Goal: Transaction & Acquisition: Purchase product/service

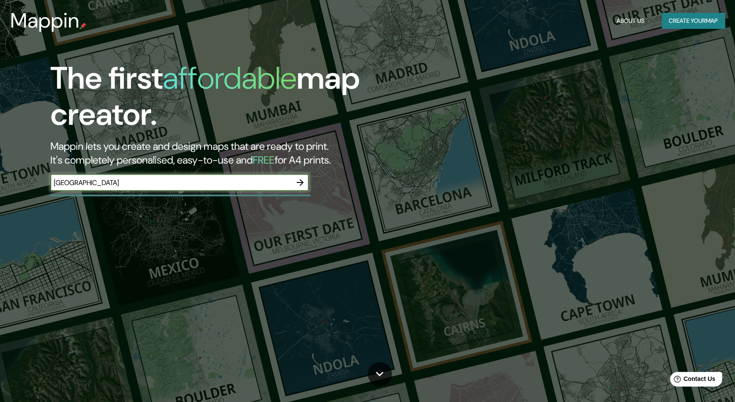
type input "[GEOGRAPHIC_DATA]"
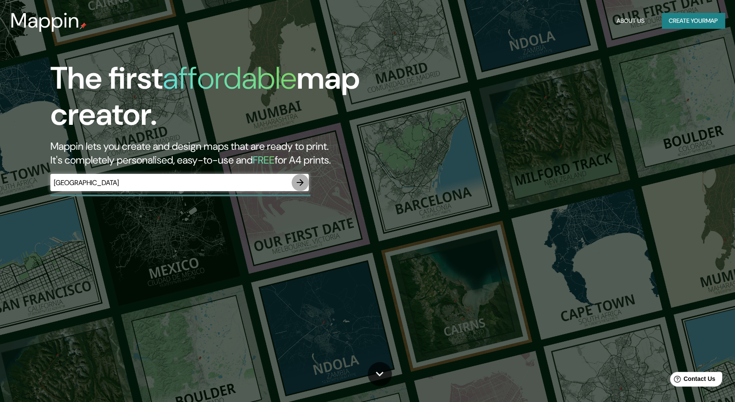
click at [301, 184] on icon "button" at bounding box center [300, 182] width 10 height 10
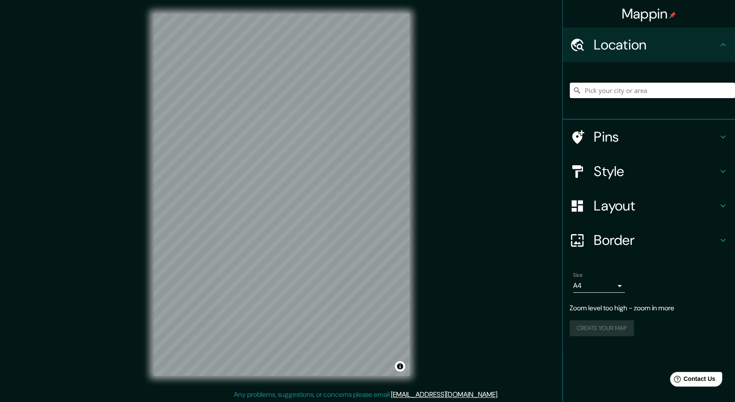
drag, startPoint x: 690, startPoint y: 87, endPoint x: 687, endPoint y: 91, distance: 4.6
click at [690, 87] on input "Pick your city or area" at bounding box center [652, 90] width 165 height 15
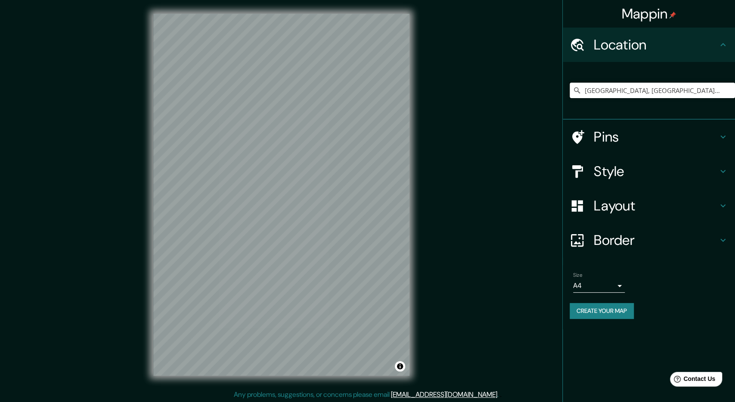
type input "[GEOGRAPHIC_DATA], [GEOGRAPHIC_DATA], [GEOGRAPHIC_DATA]"
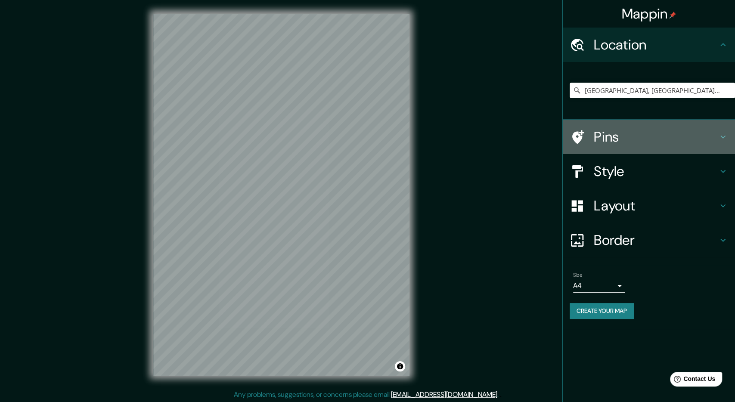
click at [663, 142] on h4 "Pins" at bounding box center [656, 136] width 124 height 17
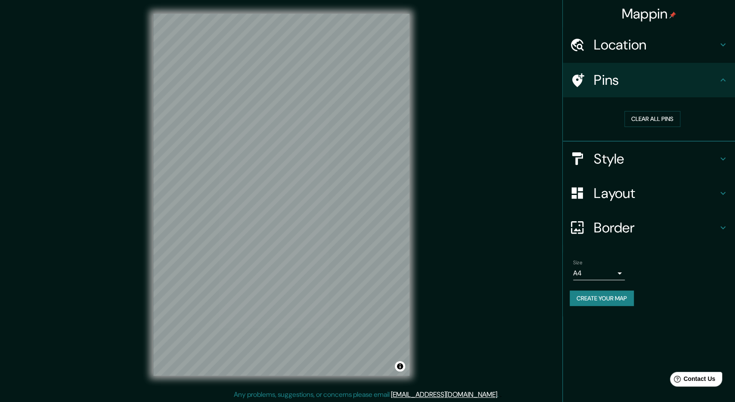
click at [673, 85] on h4 "Pins" at bounding box center [656, 79] width 124 height 17
click at [653, 163] on h4 "Style" at bounding box center [656, 158] width 124 height 17
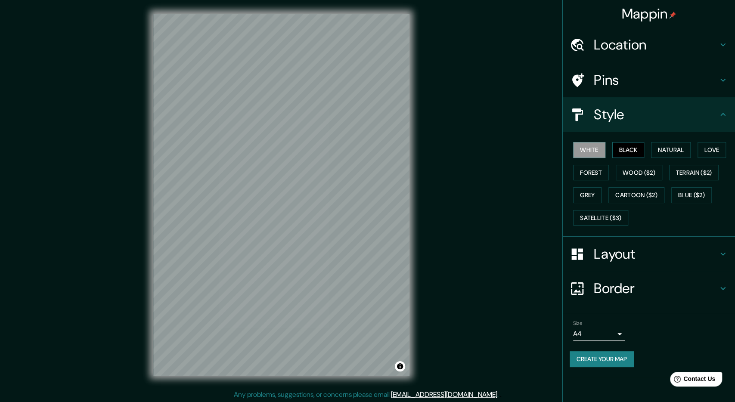
click at [629, 151] on button "Black" at bounding box center [628, 150] width 32 height 16
click at [666, 149] on button "Natural" at bounding box center [671, 150] width 40 height 16
click at [637, 151] on button "Black" at bounding box center [628, 150] width 32 height 16
click at [675, 153] on button "Natural" at bounding box center [671, 150] width 40 height 16
click at [726, 148] on button "Love" at bounding box center [711, 150] width 28 height 16
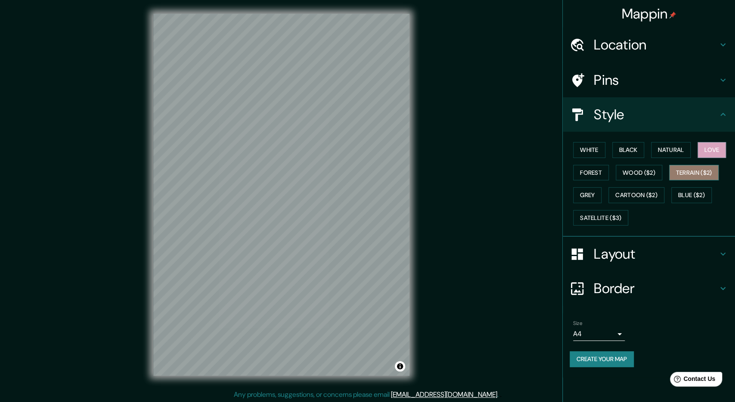
click at [713, 171] on button "Terrain ($2)" at bounding box center [694, 173] width 50 height 16
click at [647, 176] on button "Wood ($2)" at bounding box center [639, 173] width 46 height 16
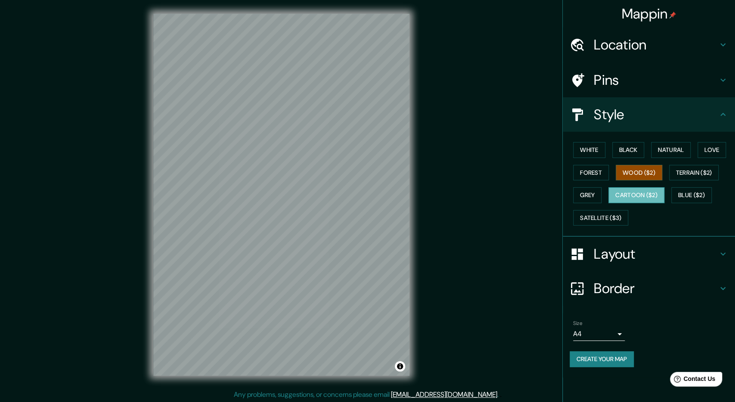
click at [647, 191] on button "Cartoon ($2)" at bounding box center [636, 195] width 56 height 16
click at [695, 189] on button "Blue ($2)" at bounding box center [691, 195] width 40 height 16
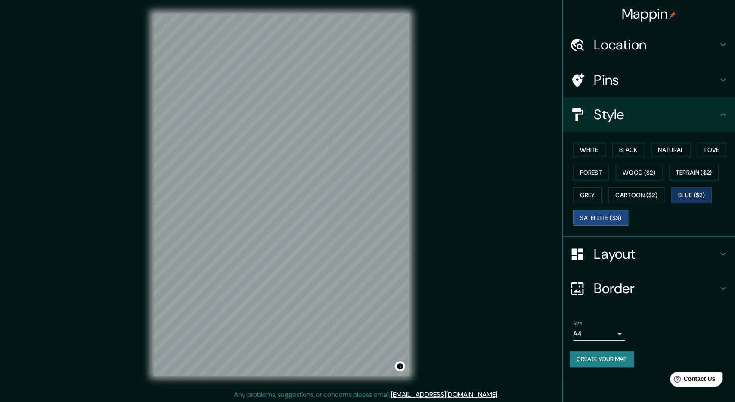
click at [609, 215] on button "Satellite ($3)" at bounding box center [600, 218] width 55 height 16
click at [590, 191] on button "Grey" at bounding box center [587, 195] width 28 height 16
drag, startPoint x: 598, startPoint y: 213, endPoint x: 566, endPoint y: 202, distance: 33.6
click at [598, 214] on button "Satellite ($3)" at bounding box center [600, 218] width 55 height 16
click at [594, 154] on button "White" at bounding box center [589, 150] width 32 height 16
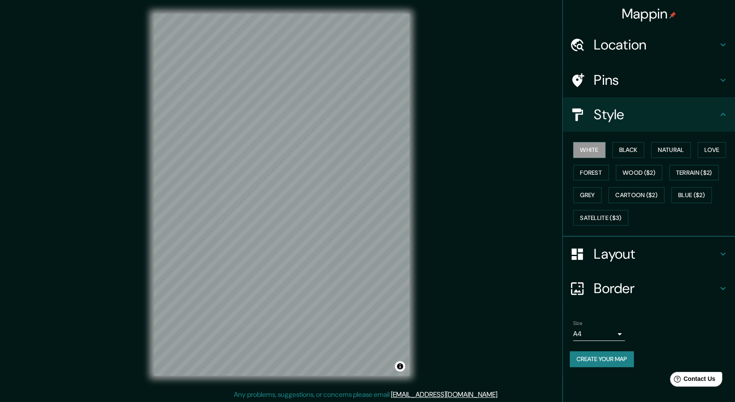
click at [625, 158] on div "White Black Natural Love Forest Wood ($2) Terrain ($2) Grey Cartoon ($2) Blue (…" at bounding box center [652, 184] width 165 height 90
drag, startPoint x: 622, startPoint y: 132, endPoint x: 622, endPoint y: 139, distance: 6.9
click at [622, 133] on div "White Black Natural Love Forest Wood ($2) Terrain ($2) Grey Cartoon ($2) Blue (…" at bounding box center [649, 184] width 172 height 105
click at [626, 142] on button "Black" at bounding box center [628, 150] width 32 height 16
click at [642, 243] on div "Layout" at bounding box center [649, 254] width 172 height 34
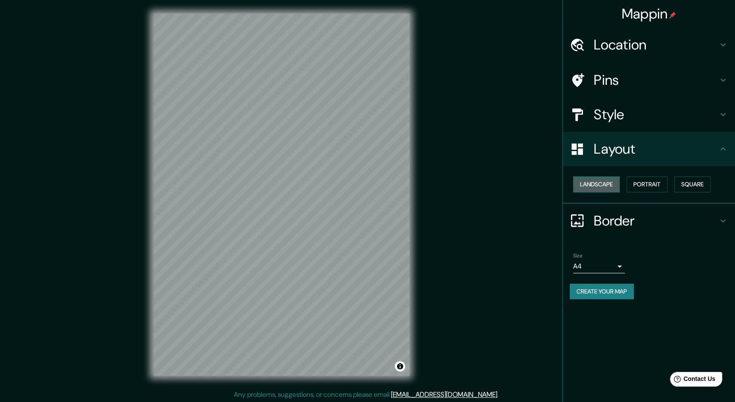
click at [605, 179] on button "Landscape" at bounding box center [596, 184] width 46 height 16
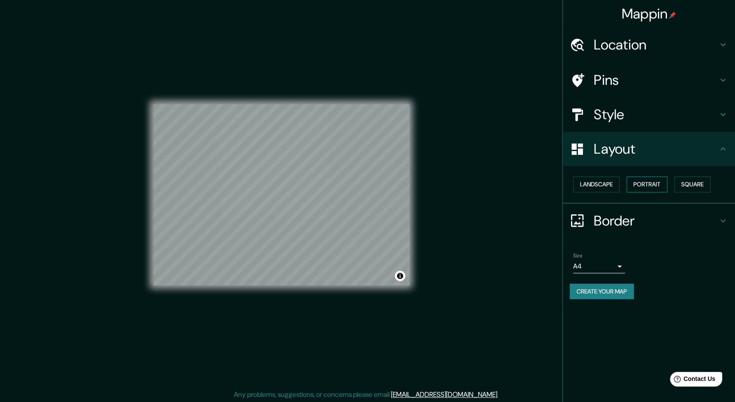
click at [638, 183] on button "Portrait" at bounding box center [646, 184] width 41 height 16
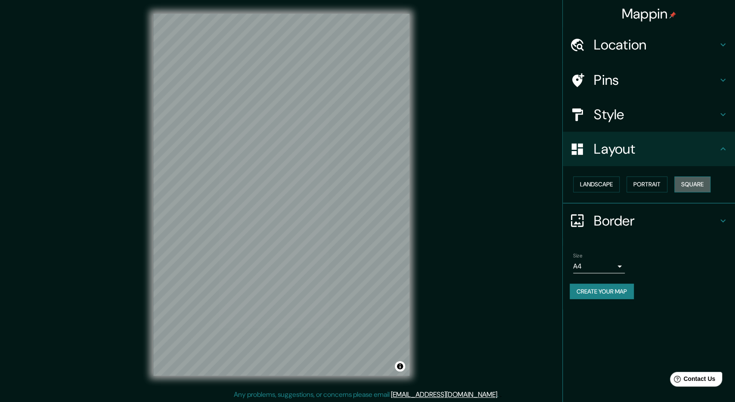
click at [699, 189] on button "Square" at bounding box center [692, 184] width 36 height 16
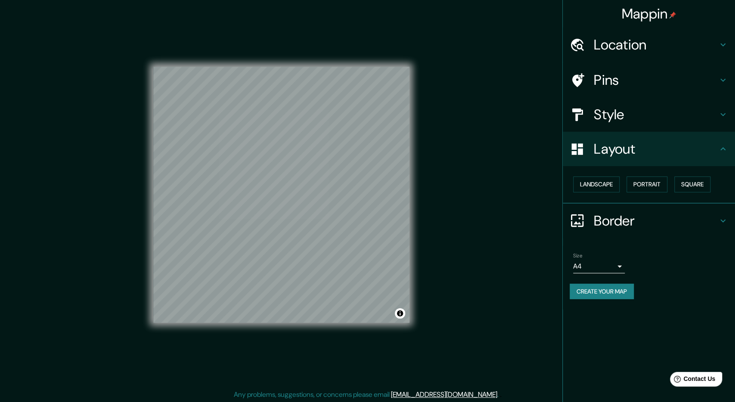
click at [669, 183] on div "Landscape Portrait Square" at bounding box center [652, 184] width 165 height 23
click at [651, 185] on button "Portrait" at bounding box center [646, 184] width 41 height 16
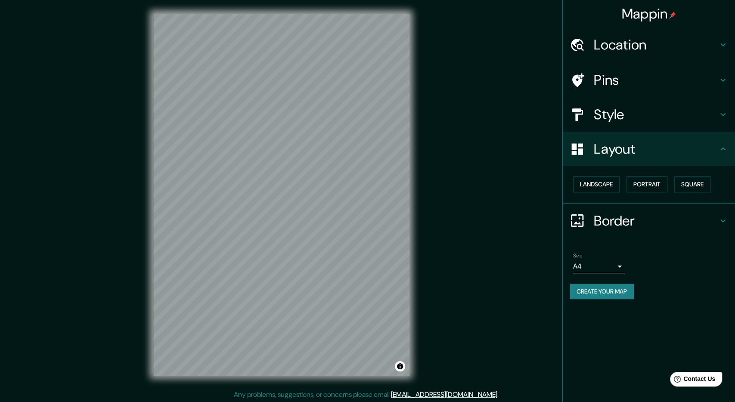
click at [636, 157] on h4 "Layout" at bounding box center [656, 148] width 124 height 17
click at [634, 225] on h4 "Border" at bounding box center [656, 220] width 124 height 17
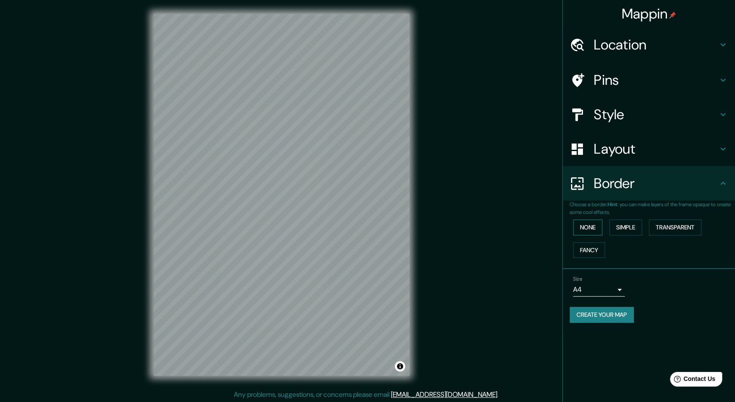
click at [599, 223] on button "None" at bounding box center [587, 228] width 29 height 16
click at [636, 227] on button "Simple" at bounding box center [625, 228] width 33 height 16
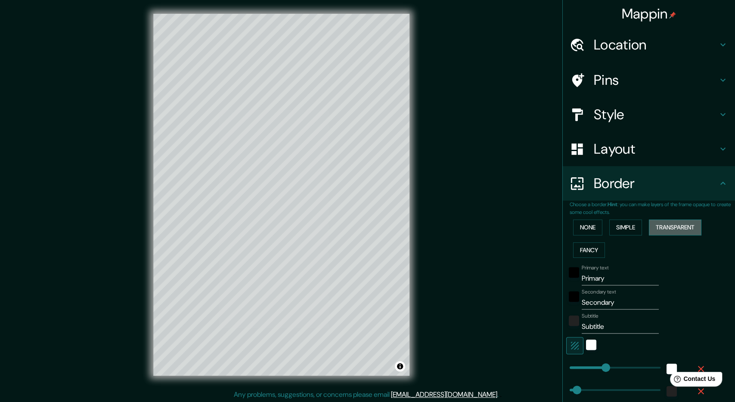
click at [671, 224] on button "Transparent" at bounding box center [675, 228] width 53 height 16
click at [594, 247] on button "Fancy" at bounding box center [589, 250] width 32 height 16
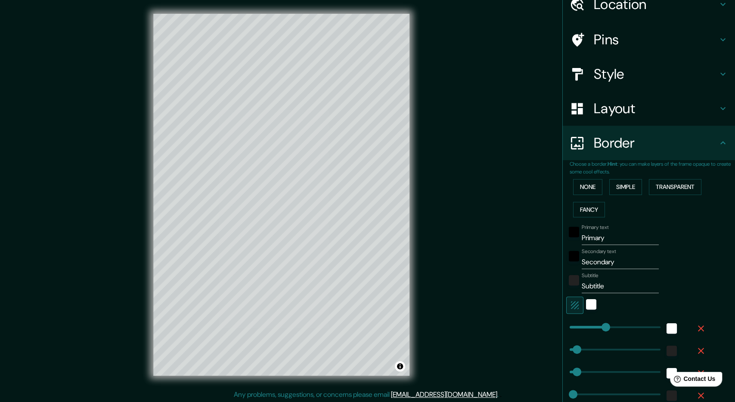
scroll to position [45, 0]
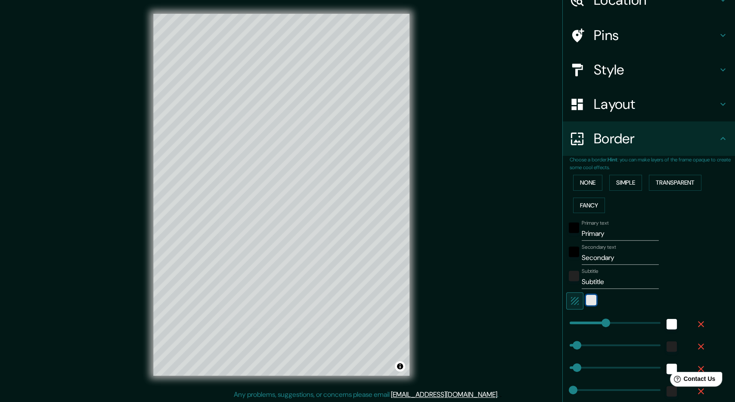
click at [588, 302] on div "white" at bounding box center [591, 300] width 10 height 10
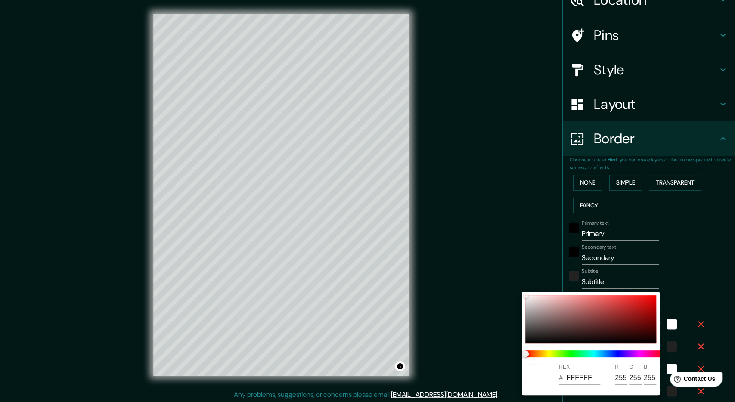
click at [720, 246] on div at bounding box center [367, 201] width 735 height 402
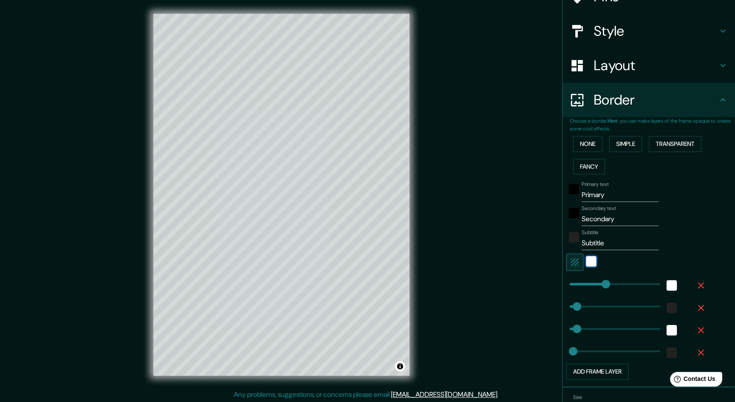
scroll to position [90, 0]
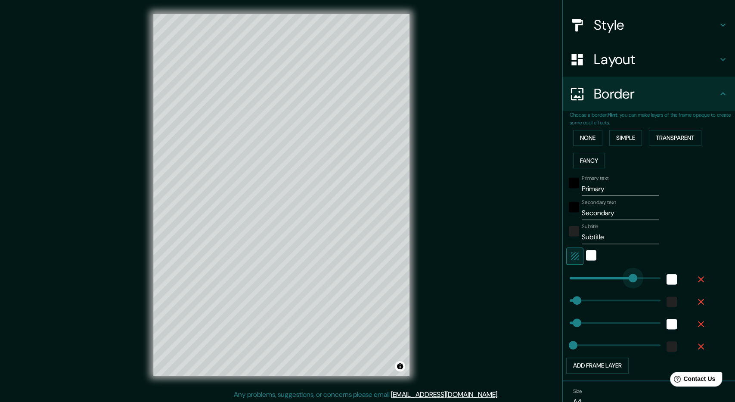
type input "425"
drag, startPoint x: 609, startPoint y: 281, endPoint x: 635, endPoint y: 280, distance: 25.4
type input "48"
type input "24"
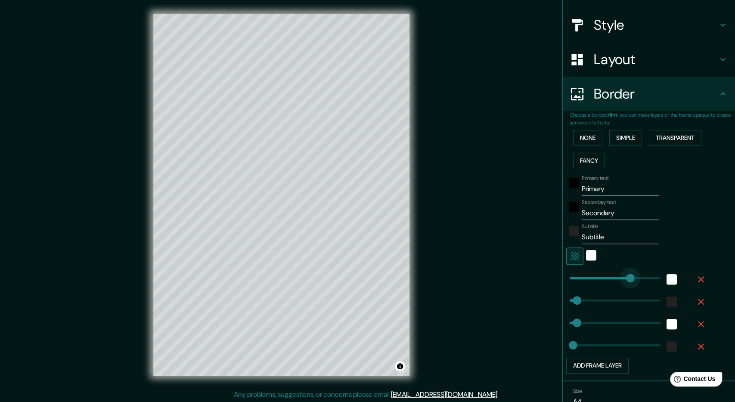
type input "233"
drag, startPoint x: 640, startPoint y: 278, endPoint x: 605, endPoint y: 279, distance: 35.3
type input "48"
type input "24"
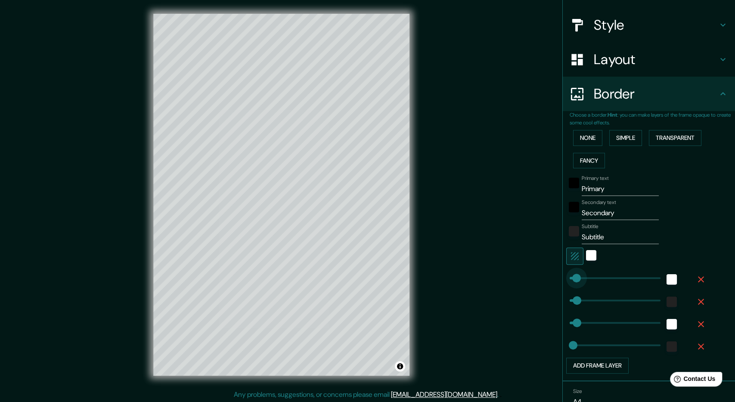
type input "40"
drag, startPoint x: 593, startPoint y: 278, endPoint x: 575, endPoint y: 282, distance: 18.6
type input "48"
type input "24"
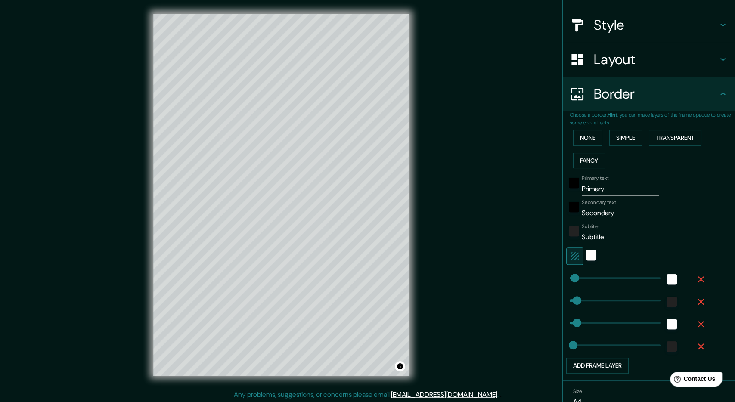
type input "0"
type input "48"
type input "24"
type input "38"
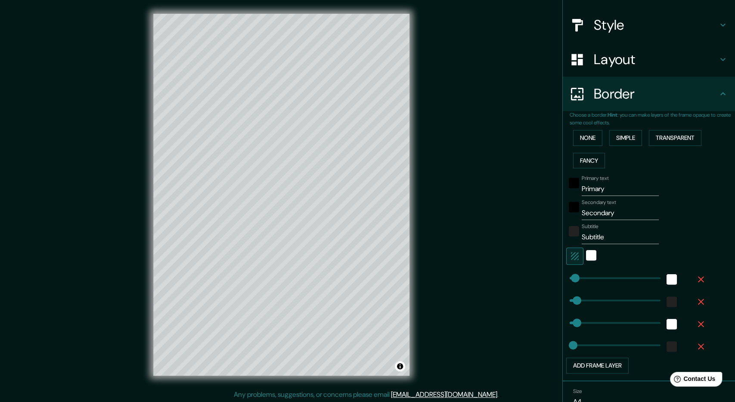
type input "48"
type input "24"
click at [616, 182] on input "Primary" at bounding box center [620, 189] width 77 height 14
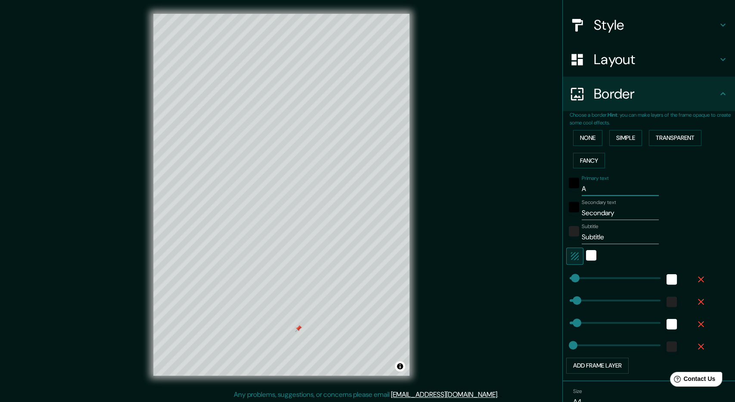
type input "AV"
type input "48"
type input "24"
type input "A"
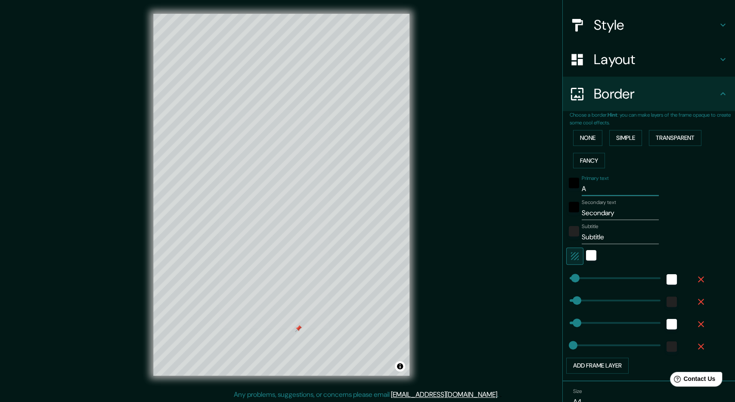
type input "48"
type input "24"
type input "48"
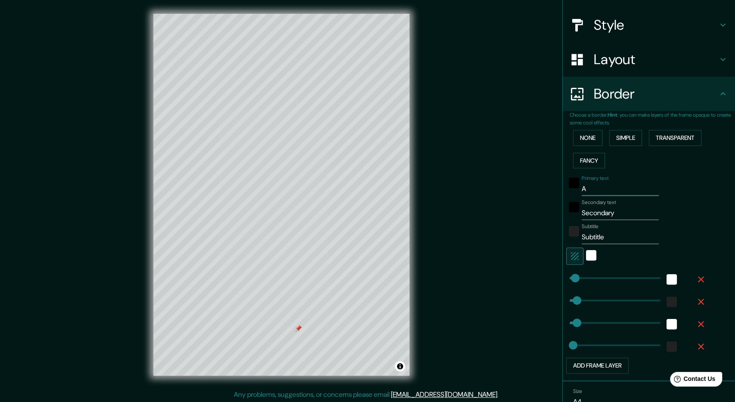
type input "24"
type input "M"
type input "48"
type input "24"
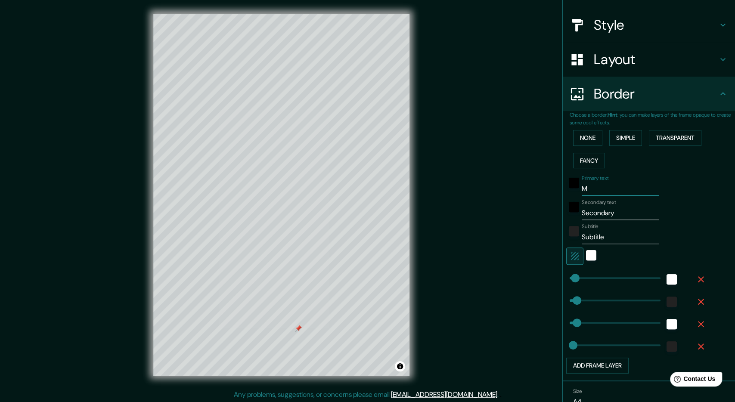
type input "MO"
type input "48"
type input "24"
type input "MONTER"
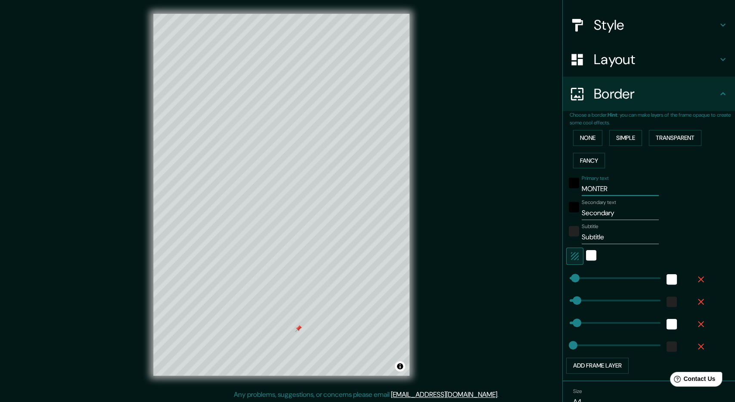
type input "48"
type input "24"
type input "[GEOGRAPHIC_DATA]"
type input "48"
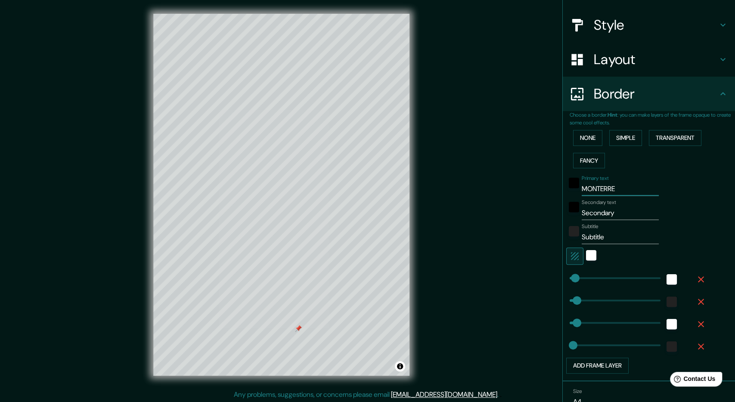
type input "48"
type input "24"
type input "[GEOGRAPHIC_DATA]"
click at [617, 214] on input "Secondary" at bounding box center [620, 213] width 77 height 14
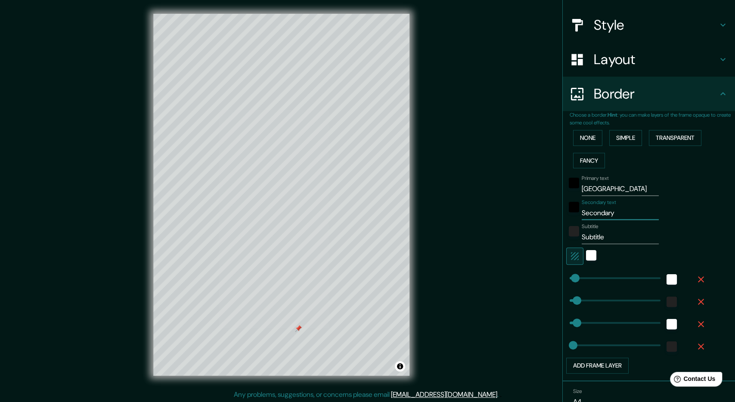
type input "A"
type input "48"
type input "24"
type input "AV"
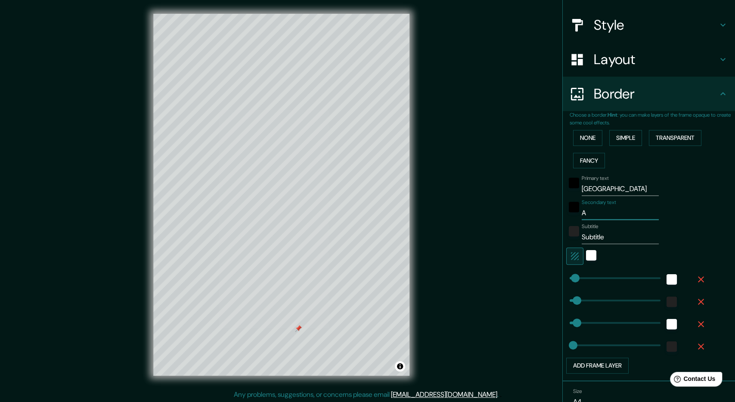
type input "48"
type input "24"
type input "AV."
type input "48"
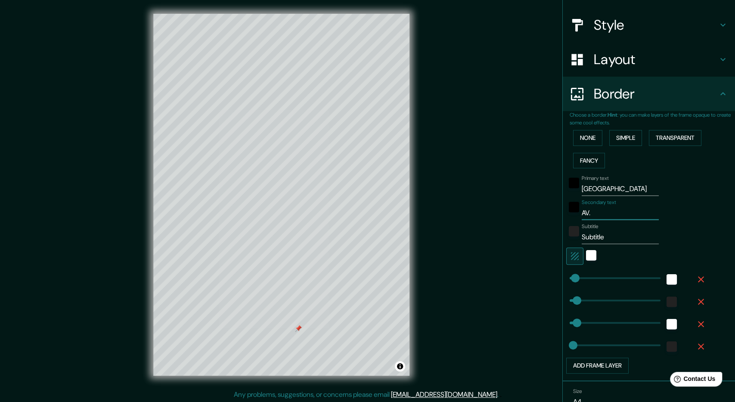
type input "48"
type input "24"
type input "AV. VEN"
type input "48"
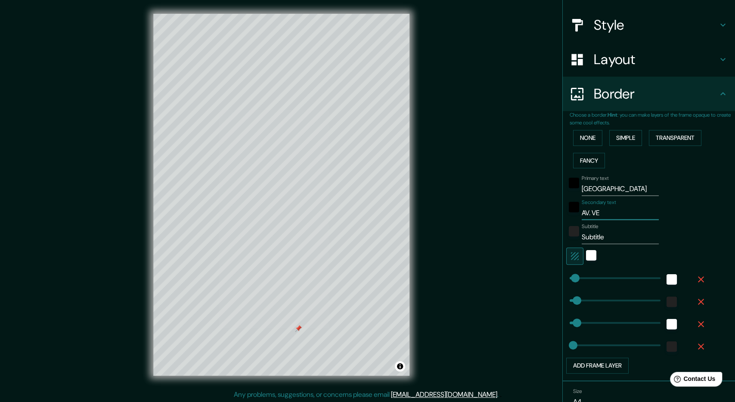
type input "24"
type input "AV. [GEOGRAPHIC_DATA]"
type input "48"
type input "24"
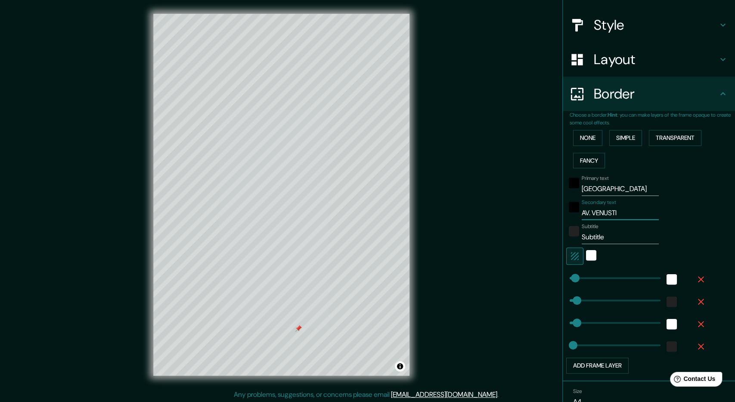
type input "AV. [GEOGRAPHIC_DATA]"
type input "48"
type input "24"
type input "AV. [PERSON_NAME]"
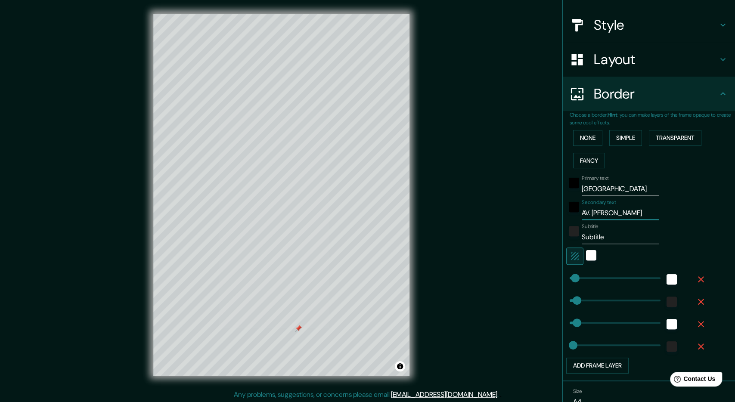
type input "48"
type input "24"
type input "AV. [PERSON_NAME] CA"
type input "48"
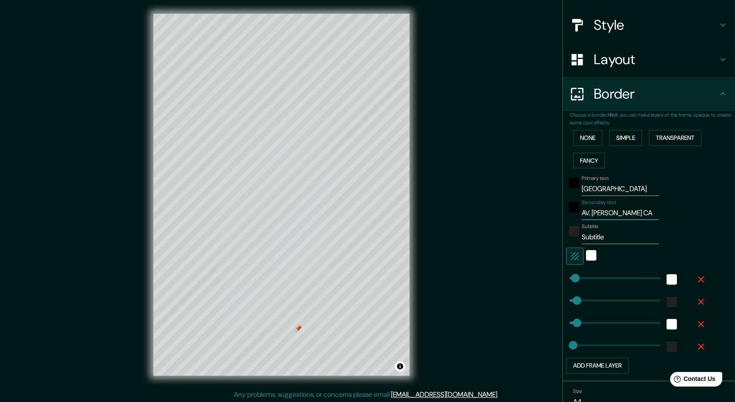
type input "48"
type input "24"
type input "AV. [PERSON_NAME] CAR"
type input "48"
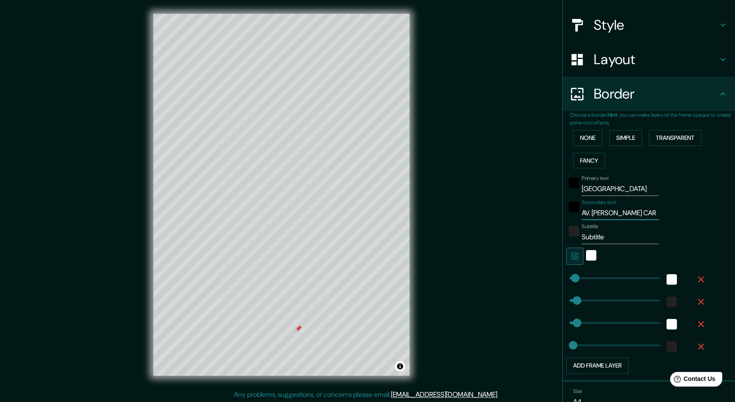
type input "24"
type input "AV. VENUSTIANO CARRQ"
type input "48"
type input "24"
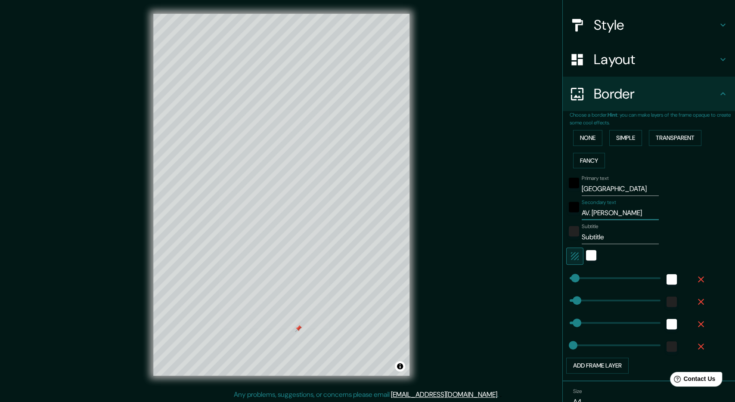
type input "AV. VENUSTIANO CARRQA"
type input "48"
type input "24"
type input "AV. VENUSTIANO CARRQ"
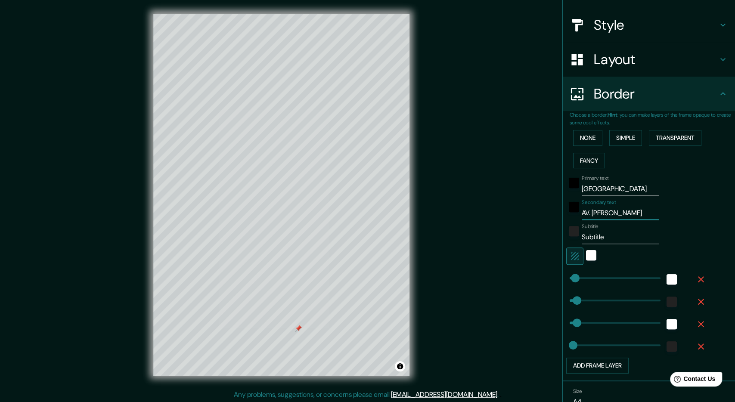
type input "48"
type input "24"
type input "AV. [PERSON_NAME]"
type input "48"
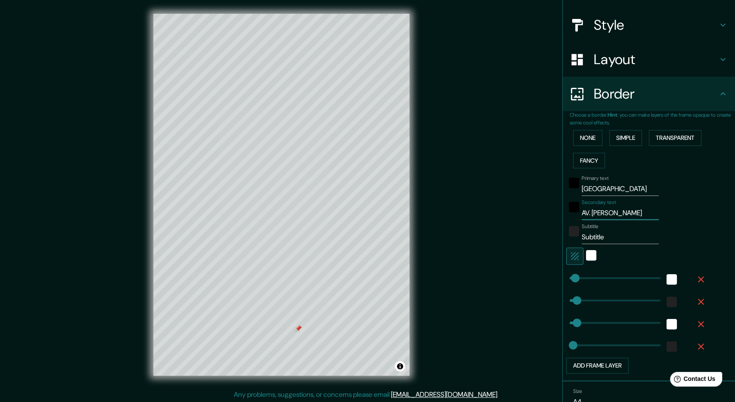
type input "48"
type input "24"
type input "AV. [PERSON_NAME]"
type input "48"
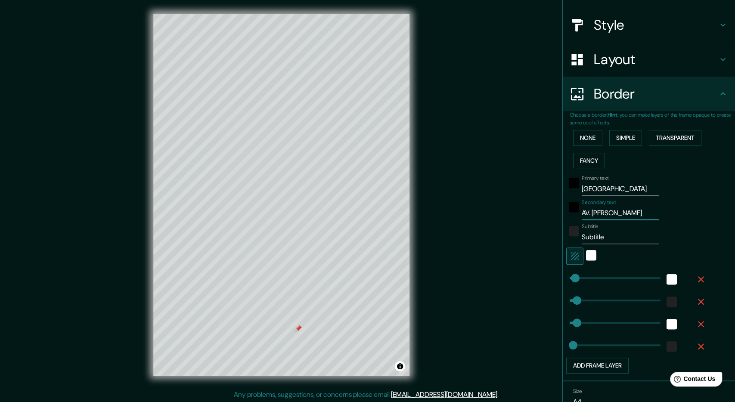
type input "24"
type input "AV. [PERSON_NAME]"
type input "48"
type input "24"
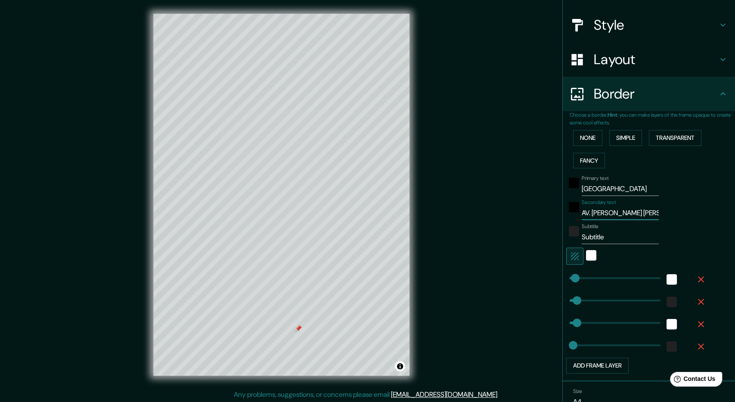
type input "AV. [PERSON_NAME]"
click at [632, 238] on input "Subtitle" at bounding box center [620, 237] width 77 height 14
click at [632, 239] on input "Subtitle" at bounding box center [620, 237] width 77 height 14
type input "R"
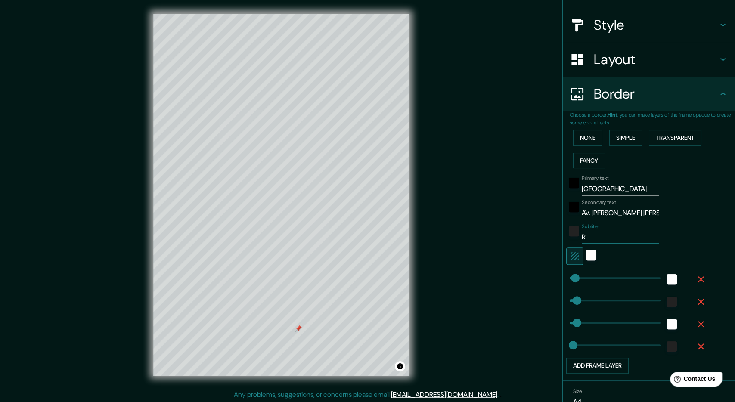
type input "48"
type input "24"
type input "RE"
type input "48"
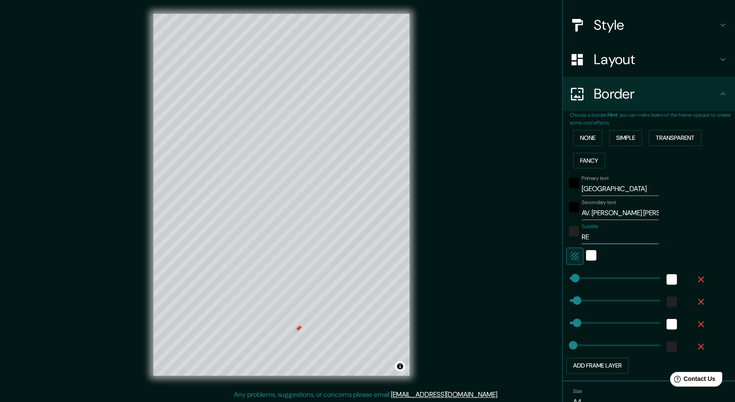
type input "48"
type input "24"
type input "REGE"
type input "48"
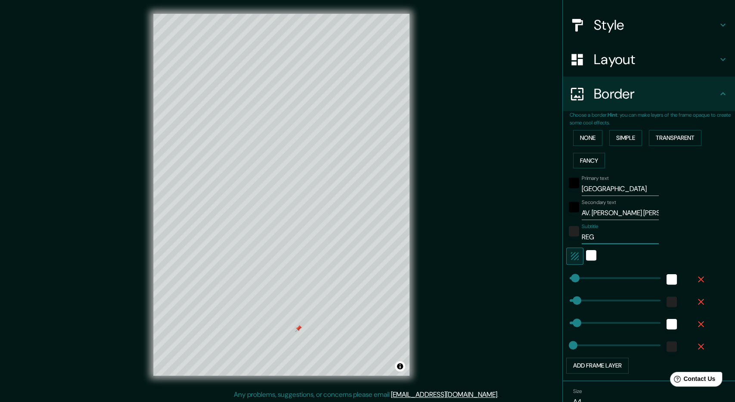
type input "24"
type input "REGENERAC"
type input "48"
type input "24"
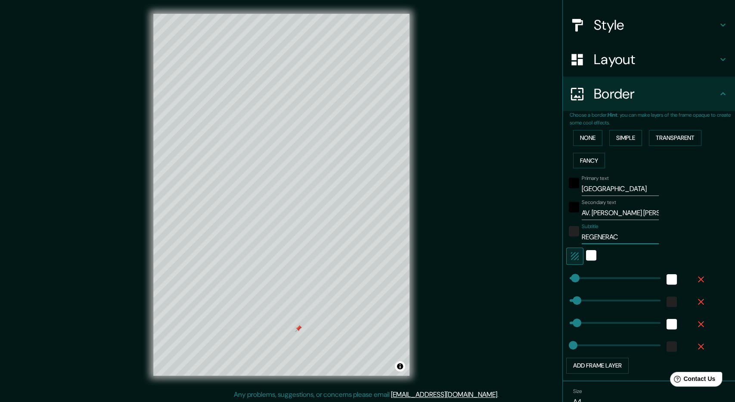
type input "REGENERACI"
type input "48"
type input "24"
type input "REGENERACIÓ"
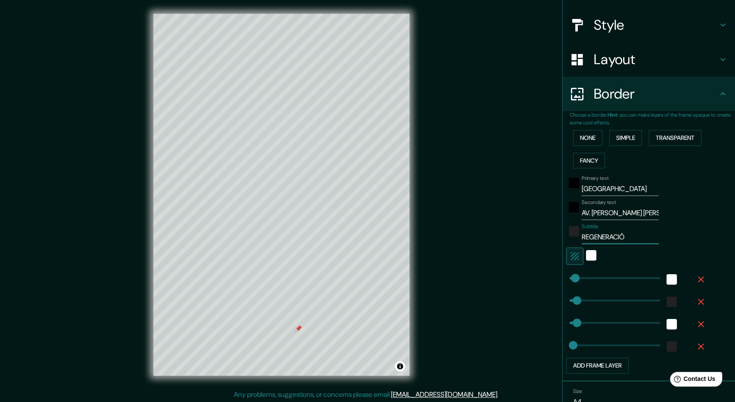
type input "48"
type input "24"
type input "REGENERACIÓN"
type input "48"
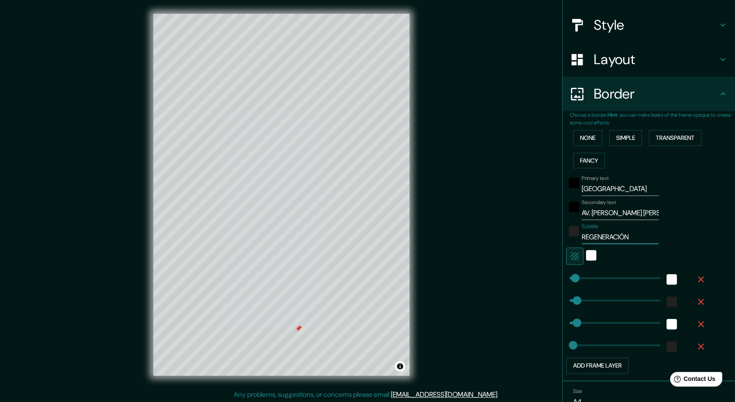
type input "48"
type input "24"
type input "REGENERACIÓN"
type input "48"
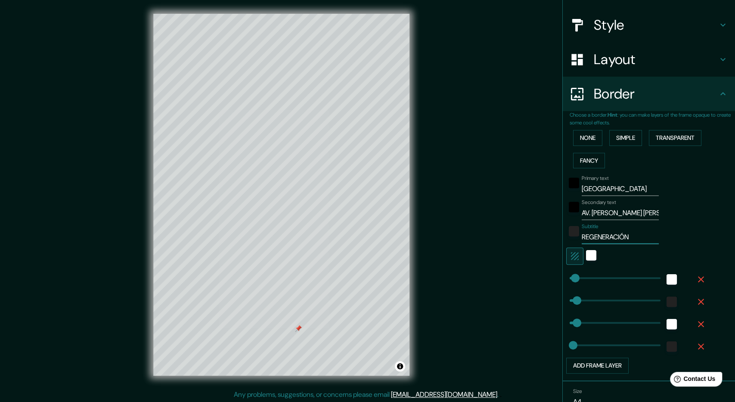
type input "24"
type input "REGENERACIÓN U"
type input "48"
type input "24"
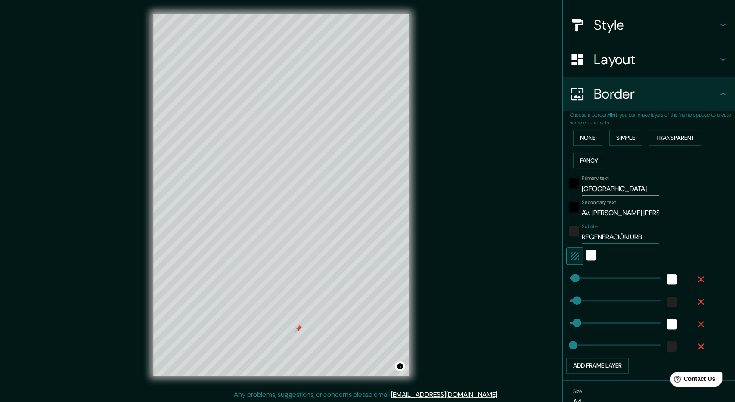
type input "REGENERACIÓN URBA"
type input "48"
type input "24"
type input "REGENERACIÓN URBAN"
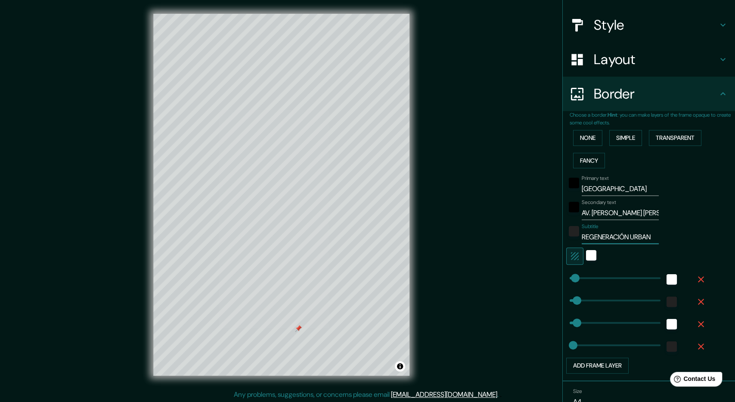
type input "48"
type input "24"
type input "REGENERACIÓN URBANA"
type input "48"
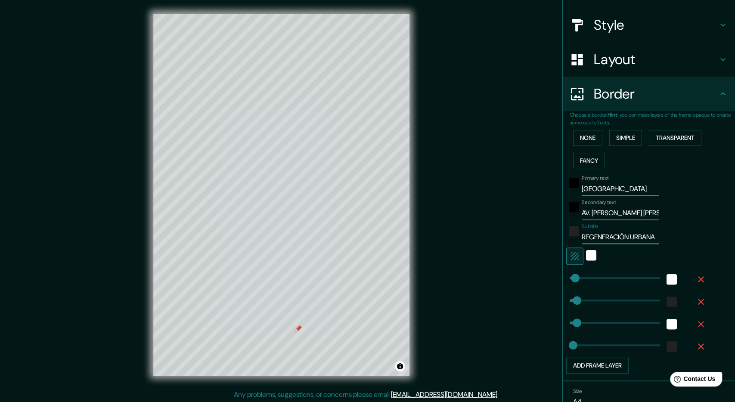
type input "48"
type input "24"
type input "REGENERACIÓN URBANA"
click at [340, 313] on div at bounding box center [339, 312] width 7 height 7
click at [334, 316] on div at bounding box center [331, 314] width 7 height 7
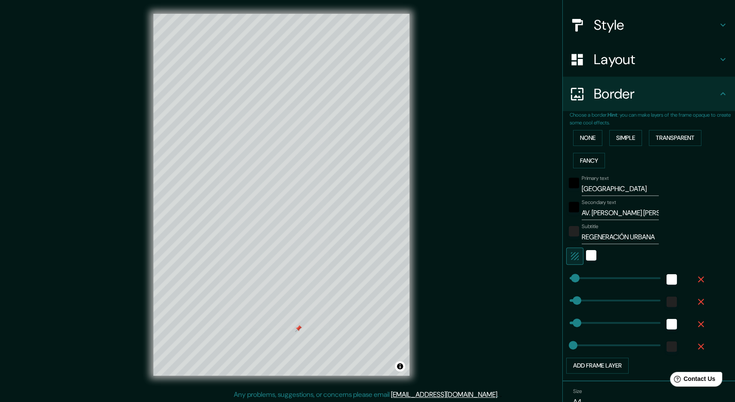
click at [300, 330] on div at bounding box center [298, 328] width 7 height 7
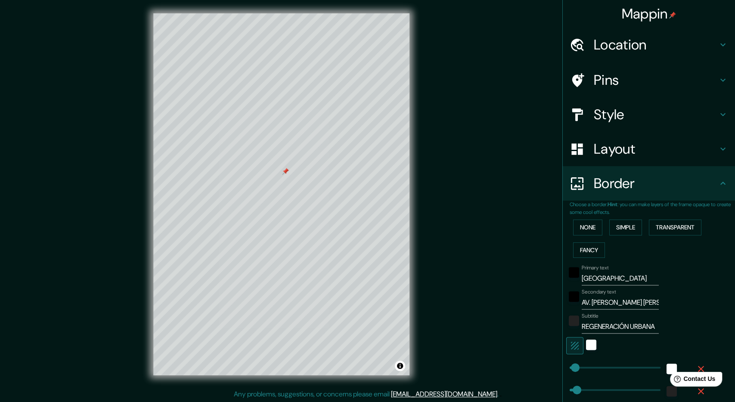
scroll to position [0, 0]
click at [630, 48] on h4 "Location" at bounding box center [656, 44] width 124 height 17
type input "48"
type input "24"
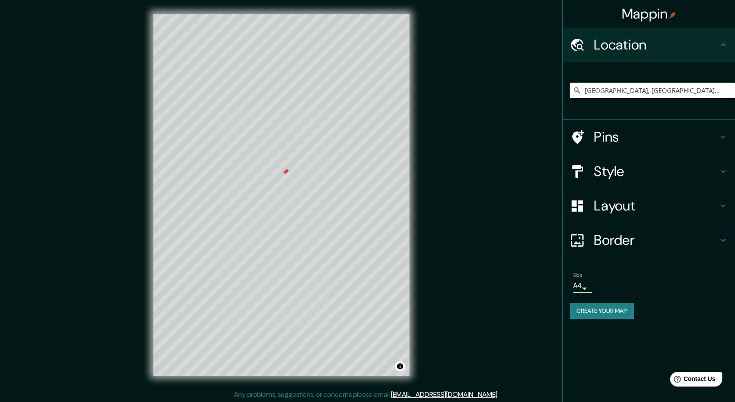
click at [611, 116] on div "Monterrey, Nuevo León, México Monterrey Nuevo León, México Monterrey California…" at bounding box center [649, 91] width 172 height 58
click at [614, 123] on div "Pins" at bounding box center [649, 137] width 172 height 34
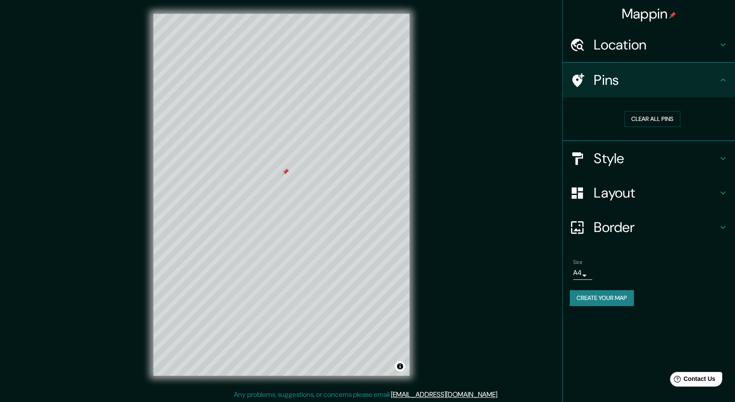
type input "48"
type input "24"
click at [662, 115] on button "Clear all pins" at bounding box center [652, 119] width 56 height 16
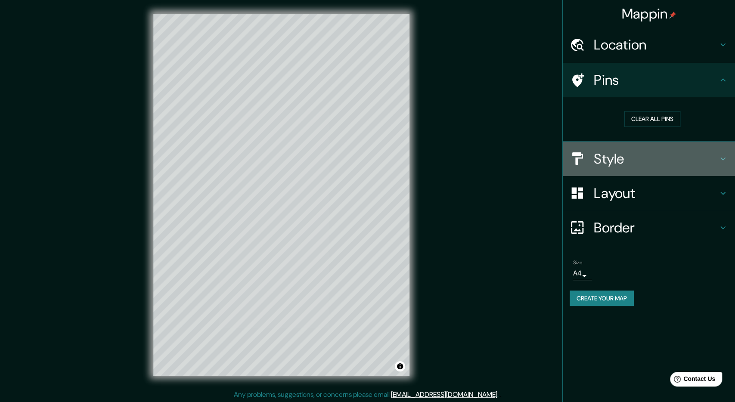
click at [630, 165] on h4 "Style" at bounding box center [656, 158] width 124 height 17
type input "48"
type input "24"
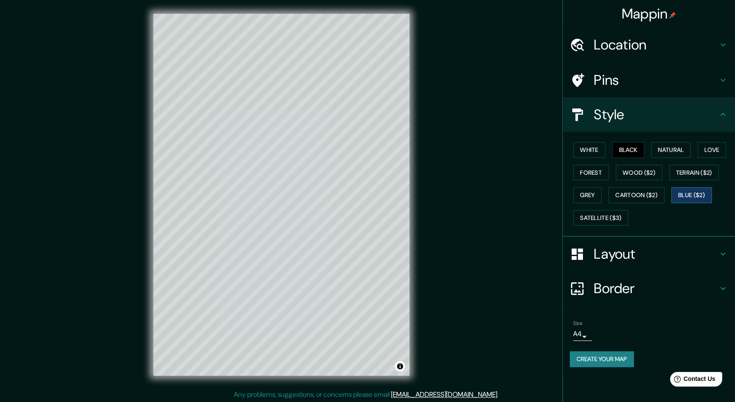
click at [686, 190] on button "Blue ($2)" at bounding box center [691, 195] width 40 height 16
drag, startPoint x: 642, startPoint y: 85, endPoint x: 623, endPoint y: 85, distance: 18.9
click at [642, 85] on h4 "Pins" at bounding box center [656, 79] width 124 height 17
type input "48"
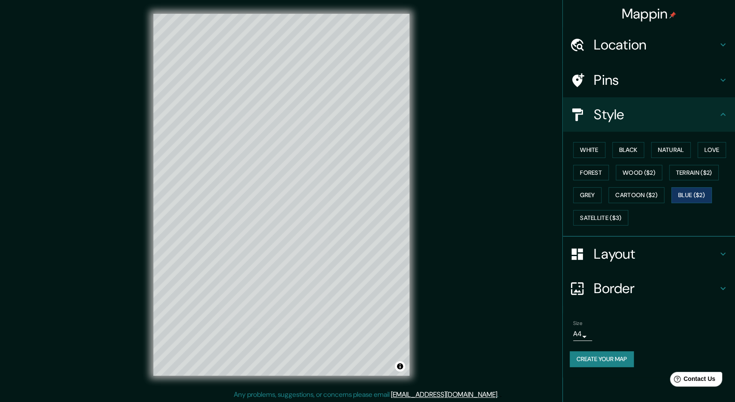
type input "24"
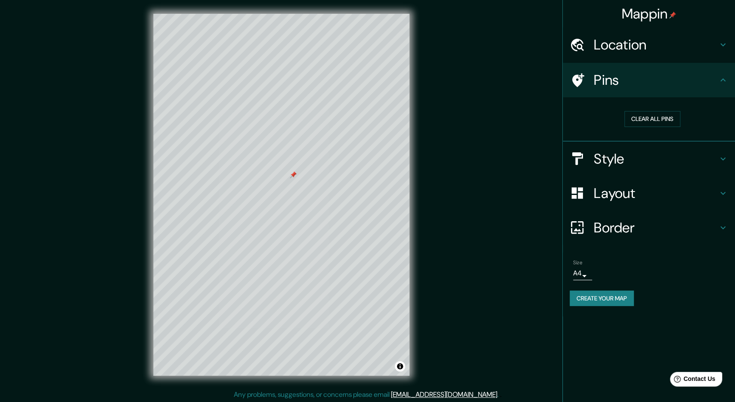
drag, startPoint x: 286, startPoint y: 175, endPoint x: 293, endPoint y: 176, distance: 6.5
click at [293, 176] on div at bounding box center [293, 174] width 7 height 7
click at [294, 176] on div at bounding box center [293, 175] width 7 height 7
click at [283, 178] on div at bounding box center [286, 180] width 7 height 7
click at [285, 162] on div at bounding box center [283, 160] width 7 height 7
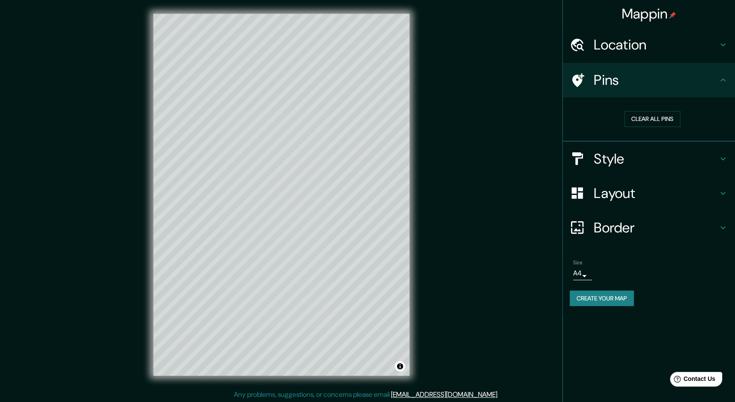
click at [613, 239] on div "Border" at bounding box center [649, 228] width 172 height 34
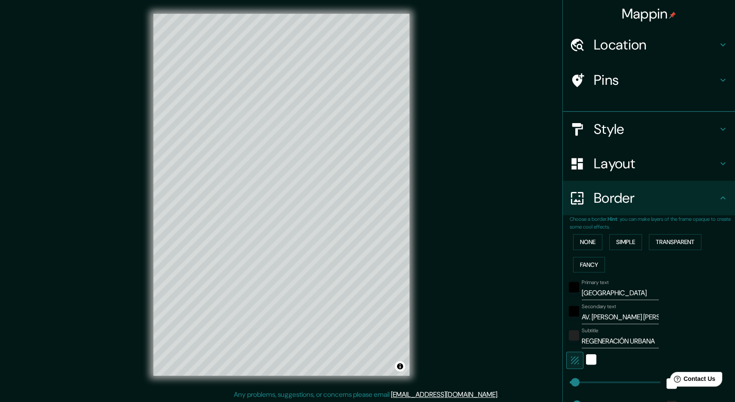
type input "48"
type input "24"
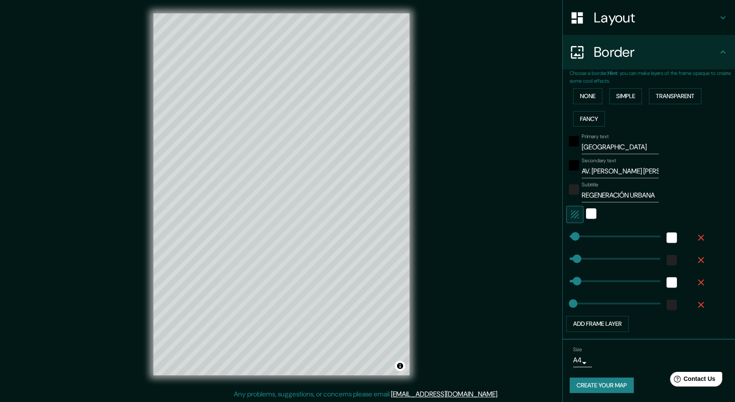
scroll to position [1, 0]
click at [643, 142] on input "[GEOGRAPHIC_DATA]" at bounding box center [620, 147] width 77 height 14
click at [596, 215] on div at bounding box center [590, 214] width 15 height 17
click at [595, 215] on div "white" at bounding box center [591, 213] width 10 height 10
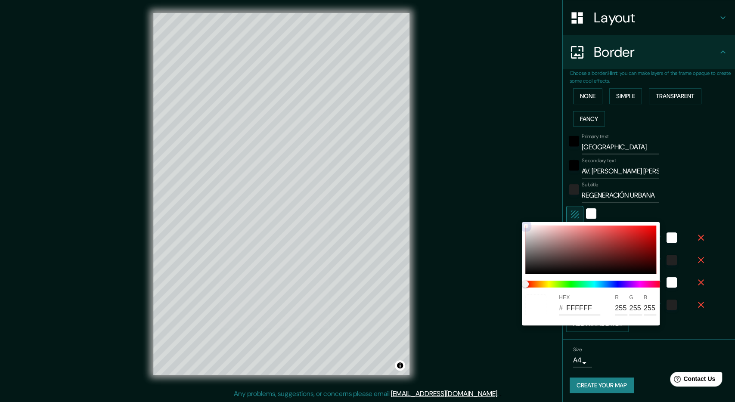
type input "48"
type input "24"
type input "B57B7B"
type input "181"
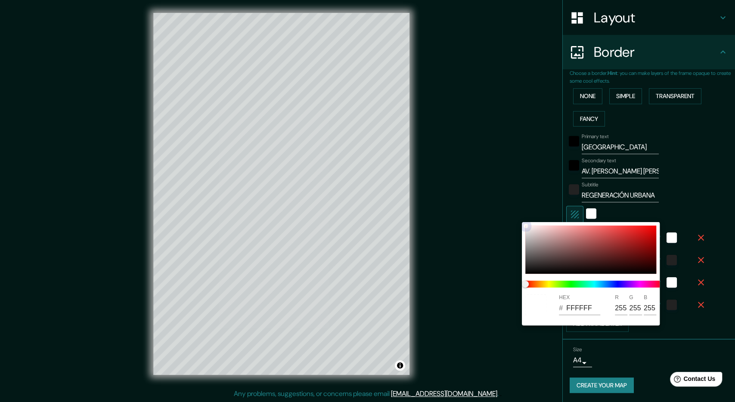
type input "123"
drag, startPoint x: 567, startPoint y: 239, endPoint x: 684, endPoint y: 206, distance: 121.8
click at [684, 206] on div "HEX # B57B7B R 181 G 123 B 123" at bounding box center [367, 201] width 735 height 402
type input "48"
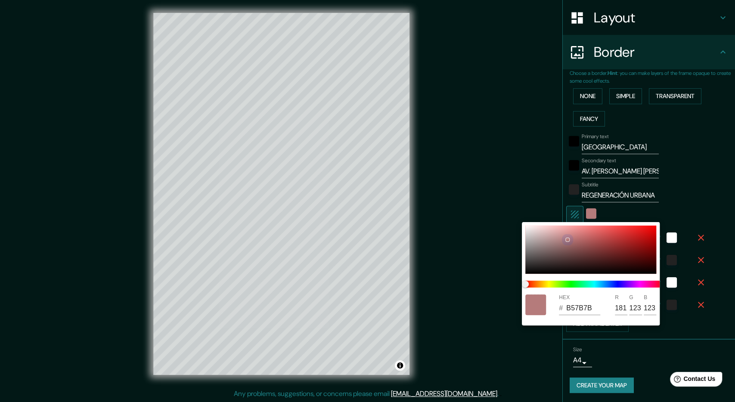
type input "48"
type input "24"
type input "B56363"
type input "99"
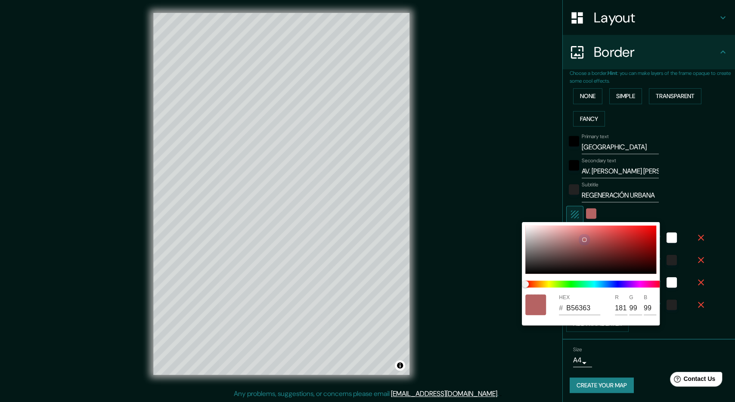
drag, startPoint x: 530, startPoint y: 204, endPoint x: 458, endPoint y: 171, distance: 79.0
click at [458, 169] on div "HEX # B56363 R 181 G 99 B 99" at bounding box center [367, 201] width 735 height 402
type input "48"
type input "24"
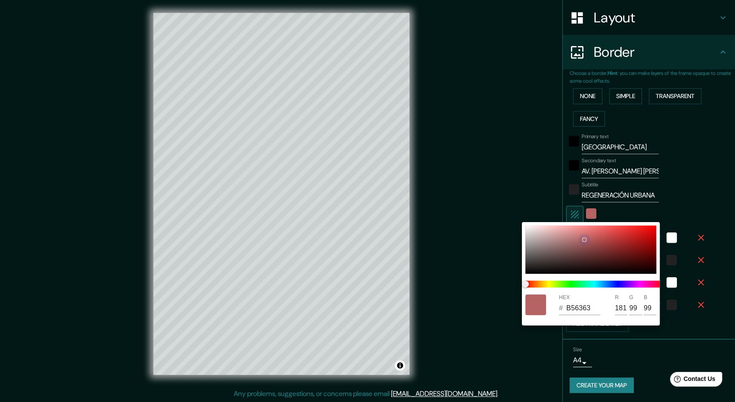
type input "DED7D7"
type input "222"
type input "215"
type input "48"
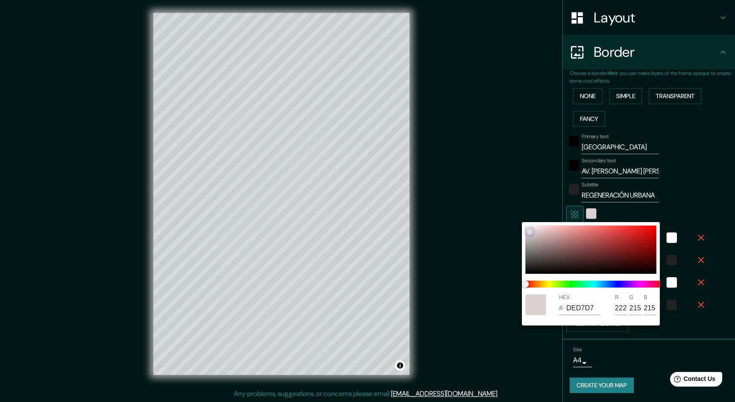
type input "48"
type input "24"
type input "E7E5E5"
drag, startPoint x: 529, startPoint y: 232, endPoint x: 547, endPoint y: 241, distance: 19.6
click at [576, 263] on div at bounding box center [590, 250] width 131 height 48
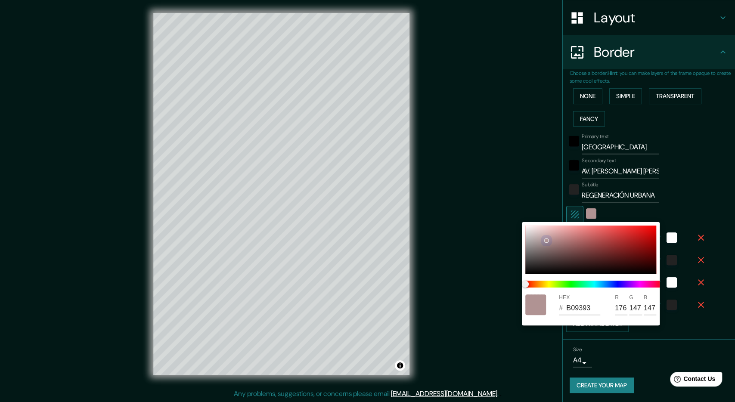
drag, startPoint x: 547, startPoint y: 241, endPoint x: 504, endPoint y: 204, distance: 56.2
click at [510, 210] on div "HEX # B09393 R 176 G 147 B 147" at bounding box center [367, 201] width 735 height 402
click at [532, 229] on div at bounding box center [590, 250] width 131 height 48
drag, startPoint x: 531, startPoint y: 228, endPoint x: 515, endPoint y: 215, distance: 20.5
click at [515, 215] on div "HEX # FCF9F9 R 252 G 249 B 249" at bounding box center [367, 201] width 735 height 402
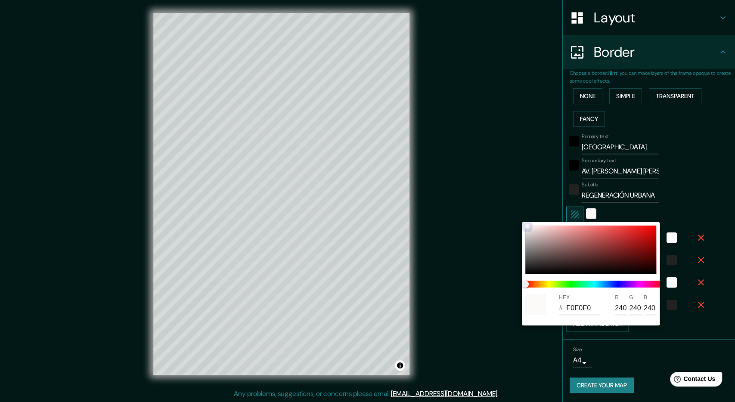
drag, startPoint x: 526, startPoint y: 228, endPoint x: 522, endPoint y: 225, distance: 4.9
click at [522, 225] on div "HEX # F0F0F0 R 240 G 240 B 240" at bounding box center [591, 273] width 138 height 103
drag, startPoint x: 526, startPoint y: 226, endPoint x: 523, endPoint y: 222, distance: 5.9
click at [523, 222] on div "HEX # FAF7F7 R 250 G 247 B 247" at bounding box center [367, 201] width 735 height 402
drag, startPoint x: 525, startPoint y: 224, endPoint x: 525, endPoint y: 219, distance: 5.2
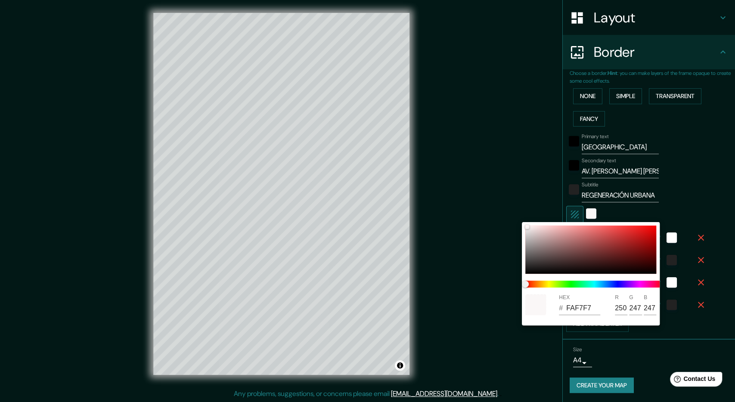
click at [525, 222] on div "HEX # FAF7F7 R 250 G 247 B 247" at bounding box center [591, 273] width 138 height 103
drag, startPoint x: 527, startPoint y: 224, endPoint x: 526, endPoint y: 217, distance: 7.0
click at [526, 222] on div "HEX # FAF7F7 R 250 G 247 B 247" at bounding box center [591, 273] width 138 height 103
drag, startPoint x: 525, startPoint y: 220, endPoint x: 524, endPoint y: 213, distance: 7.4
click at [524, 222] on div "HEX # FAF7F7 R 250 G 247 B 247" at bounding box center [591, 273] width 138 height 103
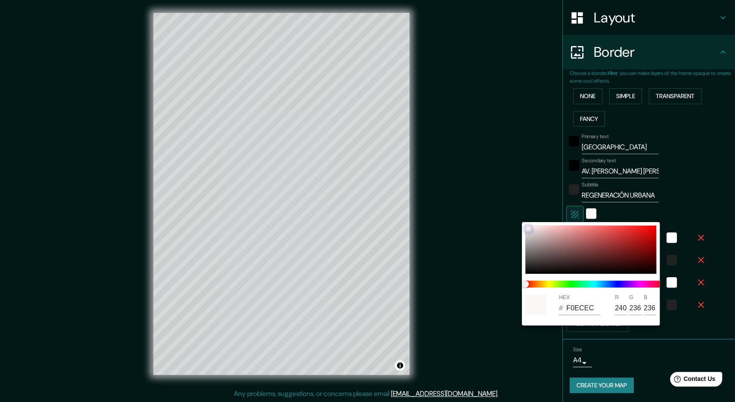
drag, startPoint x: 521, startPoint y: 215, endPoint x: 523, endPoint y: 211, distance: 4.6
click at [521, 213] on div "HEX # F0ECEC R 240 G 236 B 236" at bounding box center [367, 201] width 735 height 402
click at [619, 307] on input "240" at bounding box center [621, 308] width 12 height 14
click at [523, 167] on div at bounding box center [367, 201] width 735 height 402
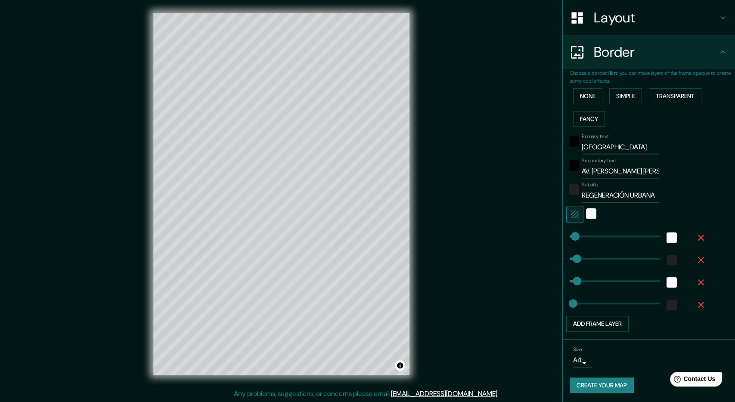
click at [611, 380] on button "Create your map" at bounding box center [602, 386] width 64 height 16
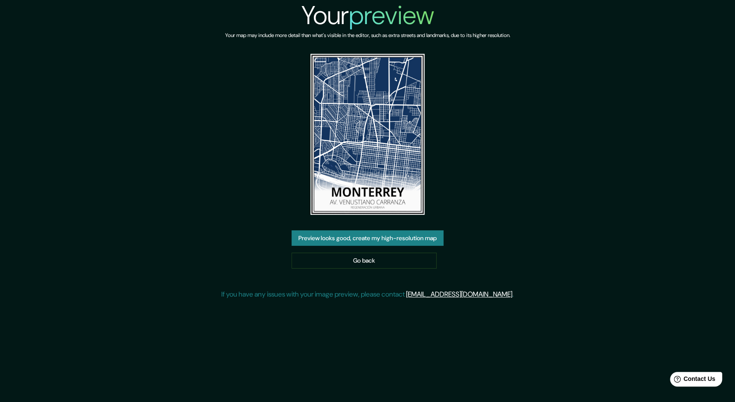
click at [435, 244] on button "Preview looks good, create my high-resolution map" at bounding box center [367, 238] width 152 height 16
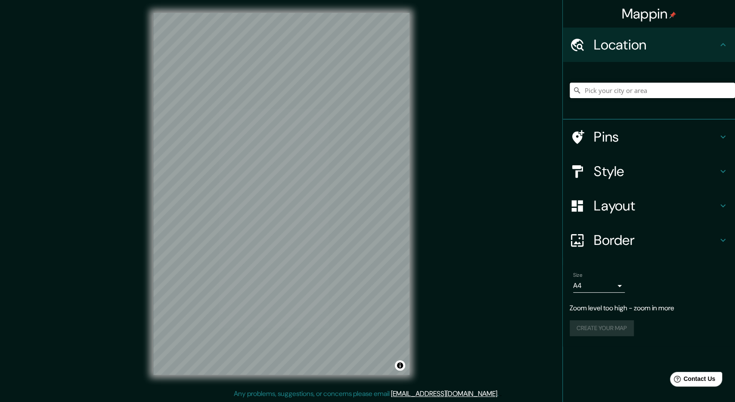
click at [596, 87] on input "Pick your city or area" at bounding box center [652, 90] width 165 height 15
type input "[GEOGRAPHIC_DATA], [GEOGRAPHIC_DATA], [GEOGRAPHIC_DATA]"
click at [614, 136] on h4 "Pins" at bounding box center [656, 136] width 124 height 17
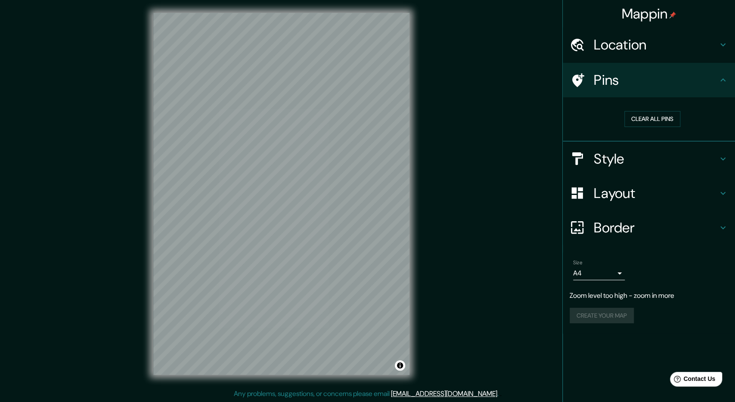
click at [619, 159] on h4 "Style" at bounding box center [656, 158] width 124 height 17
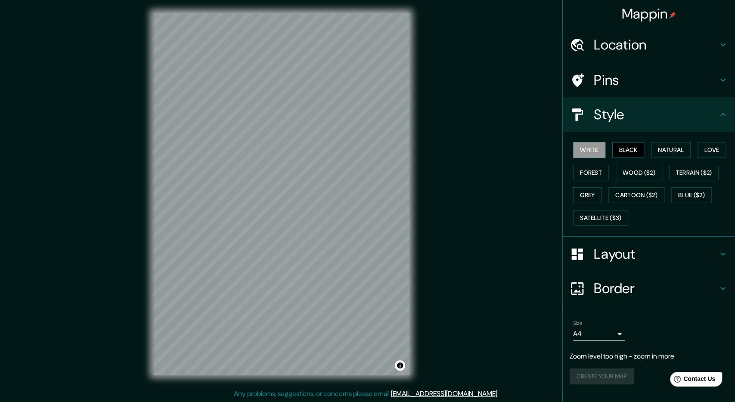
click at [641, 152] on button "Black" at bounding box center [628, 150] width 32 height 16
click at [703, 193] on button "Blue ($2)" at bounding box center [691, 195] width 40 height 16
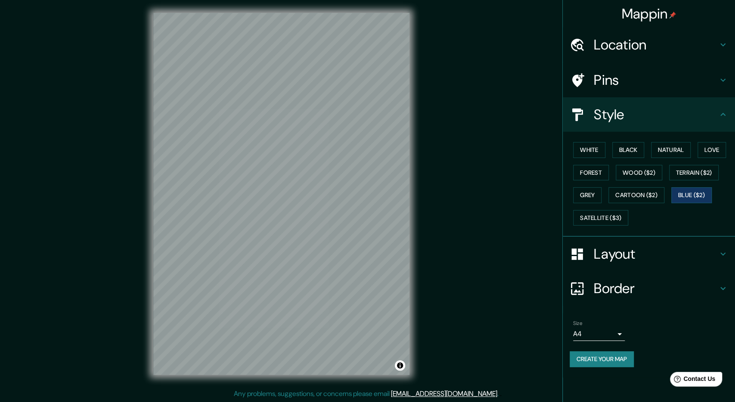
click at [612, 251] on h4 "Layout" at bounding box center [656, 253] width 124 height 17
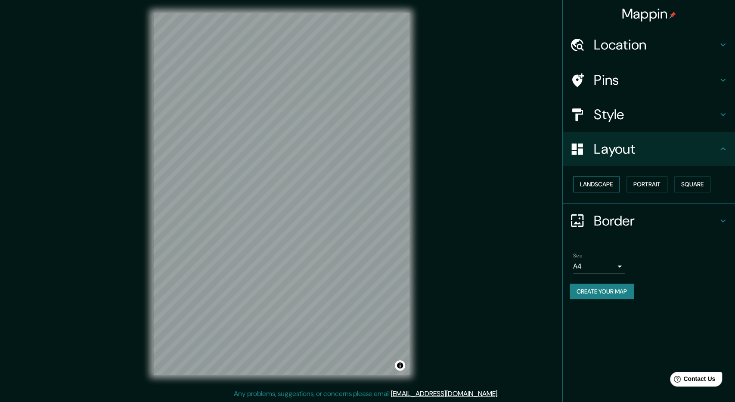
click at [611, 189] on button "Landscape" at bounding box center [596, 184] width 46 height 16
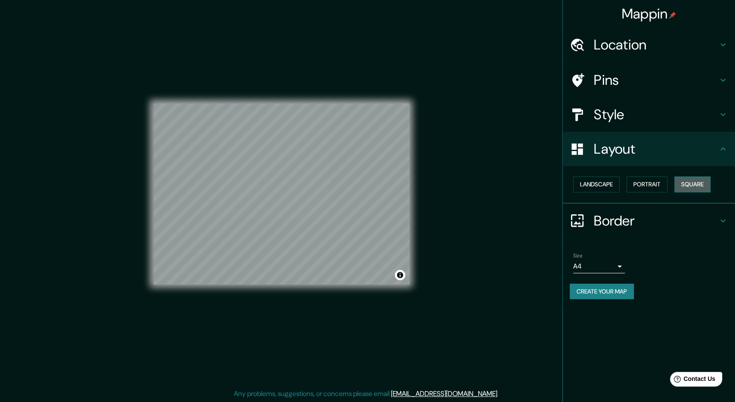
click at [710, 190] on button "Square" at bounding box center [692, 184] width 36 height 16
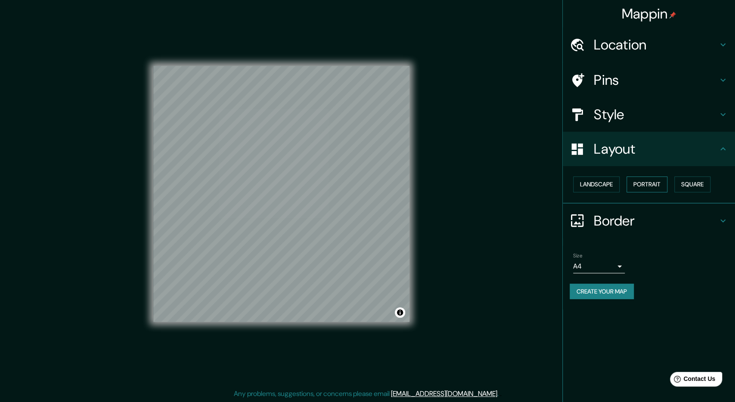
click at [658, 186] on button "Portrait" at bounding box center [646, 184] width 41 height 16
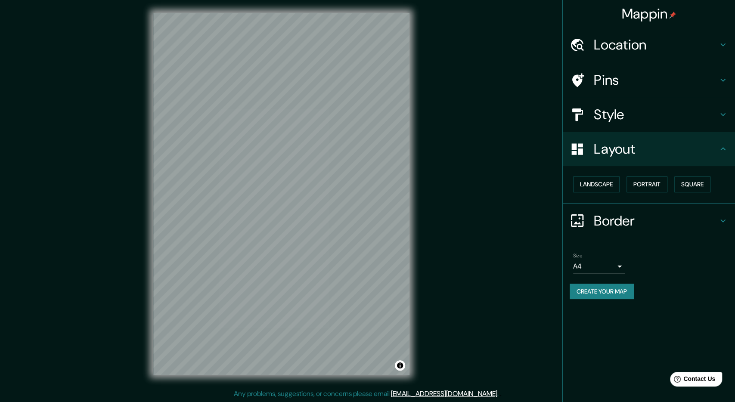
click at [636, 230] on div "Border" at bounding box center [649, 221] width 172 height 34
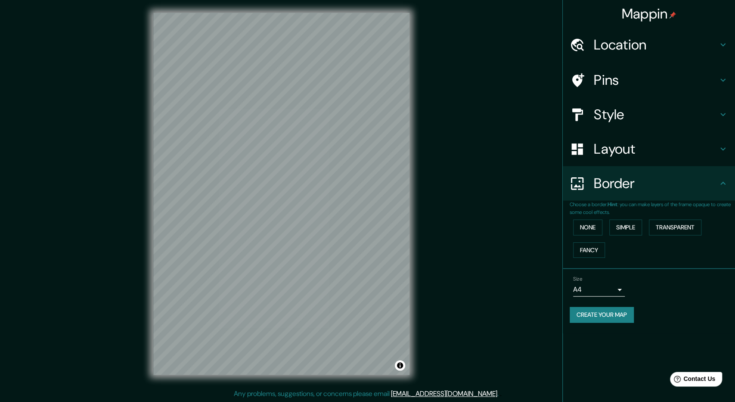
click at [632, 235] on div "None Simple Transparent Fancy" at bounding box center [652, 238] width 165 height 45
click at [639, 230] on button "Simple" at bounding box center [625, 228] width 33 height 16
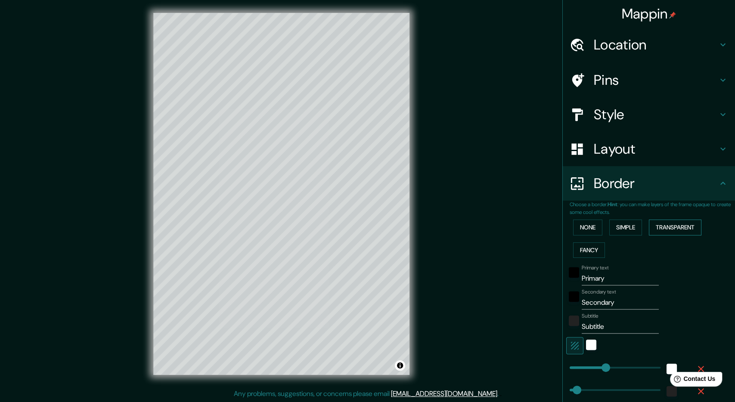
click at [671, 223] on button "Transparent" at bounding box center [675, 228] width 53 height 16
type input "0"
drag, startPoint x: 604, startPoint y: 367, endPoint x: 570, endPoint y: 356, distance: 36.1
type input "48"
type input "57"
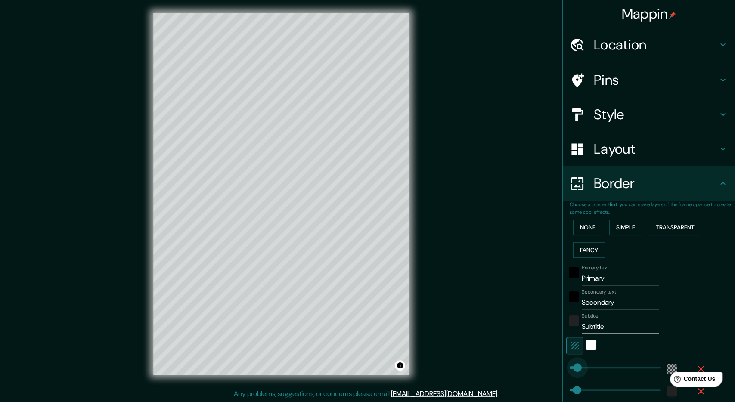
drag, startPoint x: 572, startPoint y: 365, endPoint x: 579, endPoint y: 366, distance: 6.9
type input "48"
type input "86"
type input "48"
type input "80"
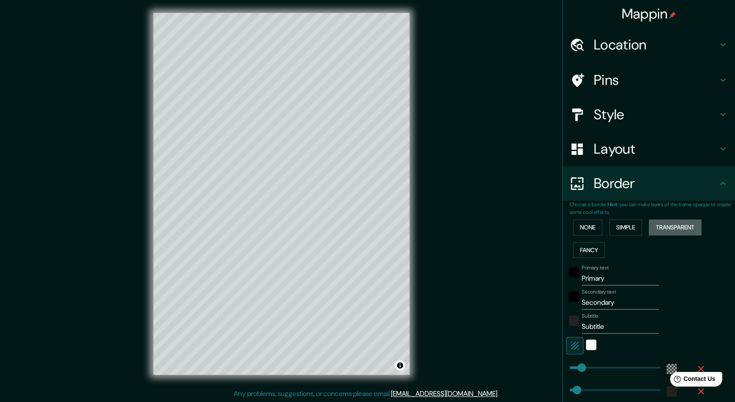
click at [676, 227] on button "Transparent" at bounding box center [675, 228] width 53 height 16
type input "48"
click at [591, 252] on button "Fancy" at bounding box center [589, 250] width 32 height 16
click at [637, 220] on button "Simple" at bounding box center [625, 228] width 33 height 16
click at [599, 248] on button "Fancy" at bounding box center [589, 250] width 32 height 16
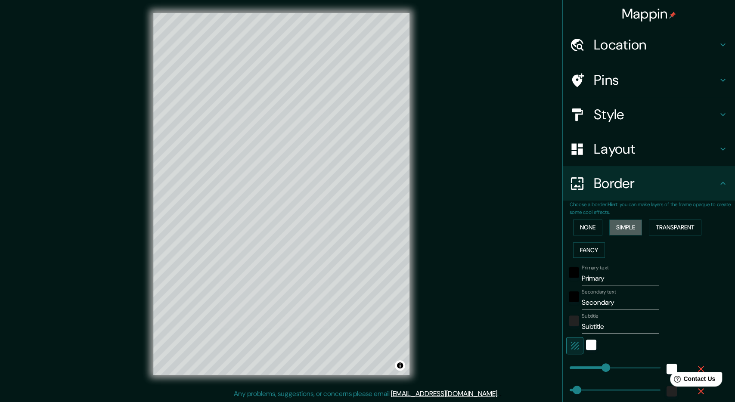
drag, startPoint x: 641, startPoint y: 228, endPoint x: 616, endPoint y: 214, distance: 28.7
click at [635, 228] on button "Simple" at bounding box center [625, 228] width 33 height 16
type input "108"
drag, startPoint x: 604, startPoint y: 370, endPoint x: 586, endPoint y: 371, distance: 17.7
type input "48"
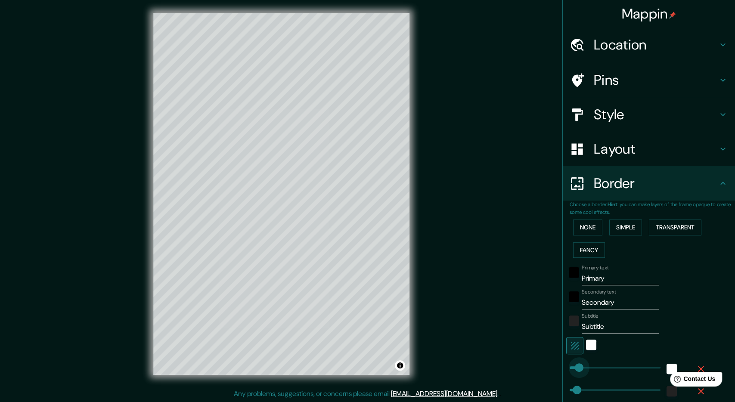
type input "32"
drag, startPoint x: 582, startPoint y: 367, endPoint x: 574, endPoint y: 367, distance: 7.3
type input "48"
type input "57"
click at [578, 371] on span at bounding box center [578, 367] width 9 height 9
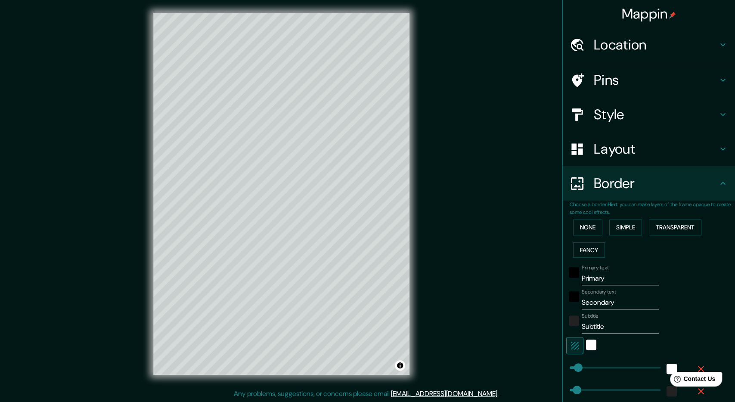
type input "48"
type input "72"
type input "48"
type input "91"
type input "48"
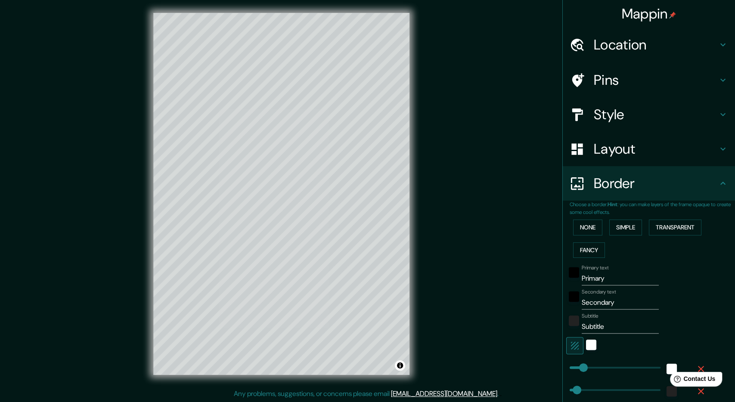
type input "111"
type input "48"
type input "114"
click at [631, 276] on input "Primary" at bounding box center [620, 279] width 77 height 14
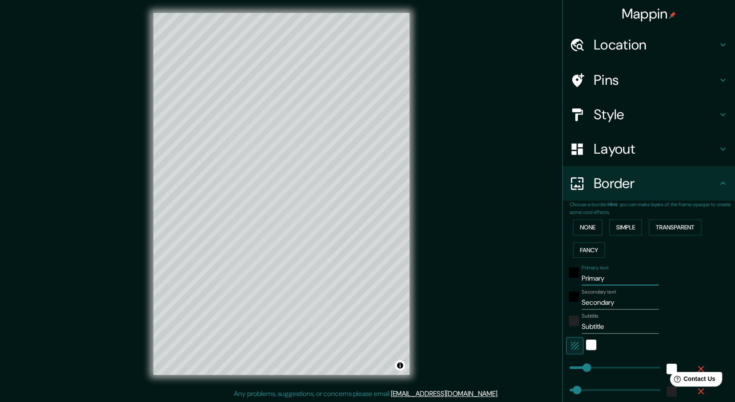
type input "A"
type input "48"
type input "114"
type input "48"
type input "114"
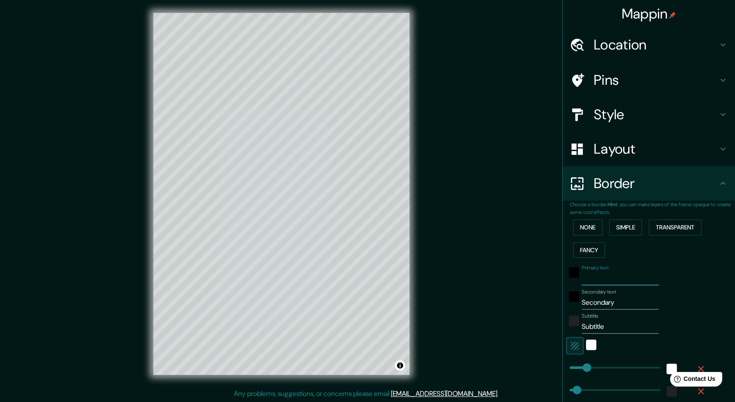
type input "M"
type input "48"
type input "114"
type input "MO"
type input "48"
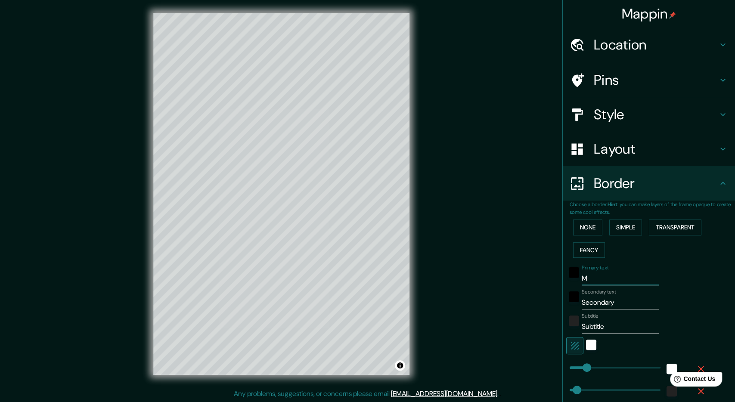
type input "114"
type input "MON"
type input "48"
type input "114"
type input "MONTE"
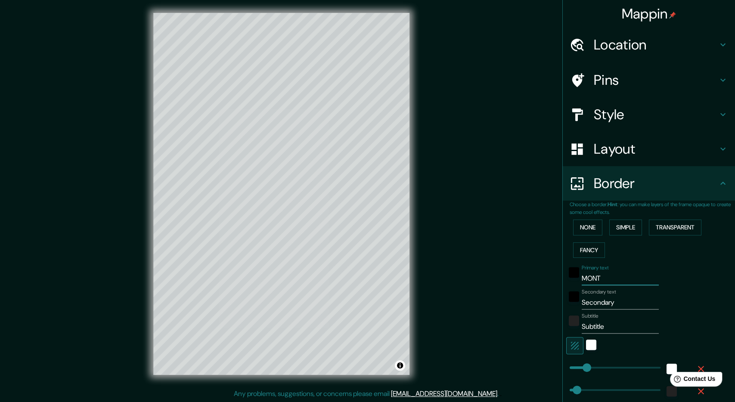
type input "48"
type input "114"
type input "MONTER"
type input "48"
type input "114"
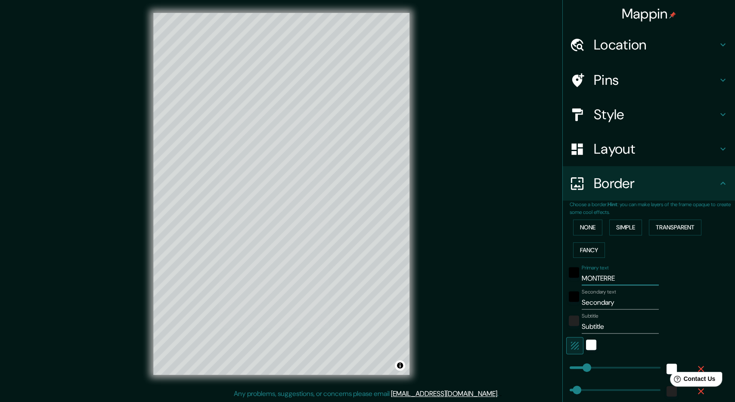
type input "[GEOGRAPHIC_DATA]"
type input "48"
type input "114"
type input "[GEOGRAPHIC_DATA]"
click at [619, 306] on input "Secondary" at bounding box center [620, 303] width 77 height 14
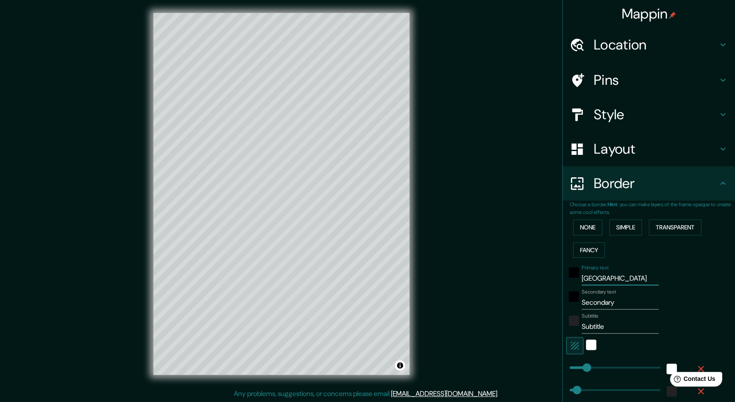
click at [619, 306] on input "Secondary" at bounding box center [620, 303] width 77 height 14
type input "A"
type input "48"
type input "114"
type input "AV"
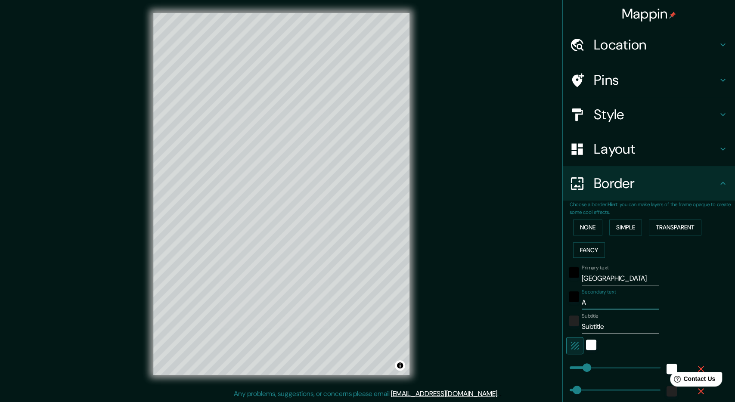
type input "48"
type input "114"
type input "AV."
type input "48"
type input "114"
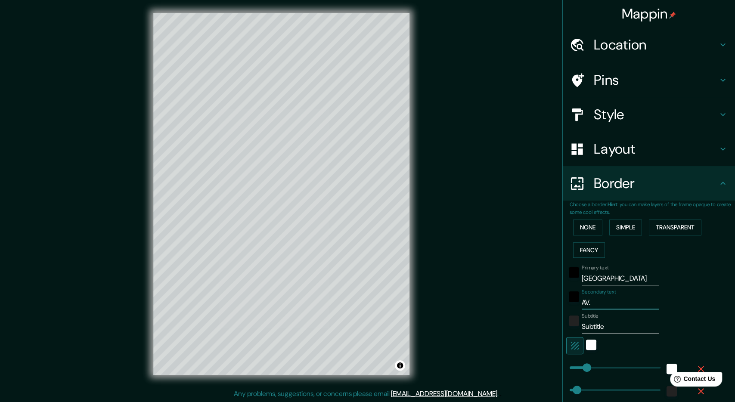
type input "AV."
type input "48"
type input "114"
type input "AV. VE"
type input "48"
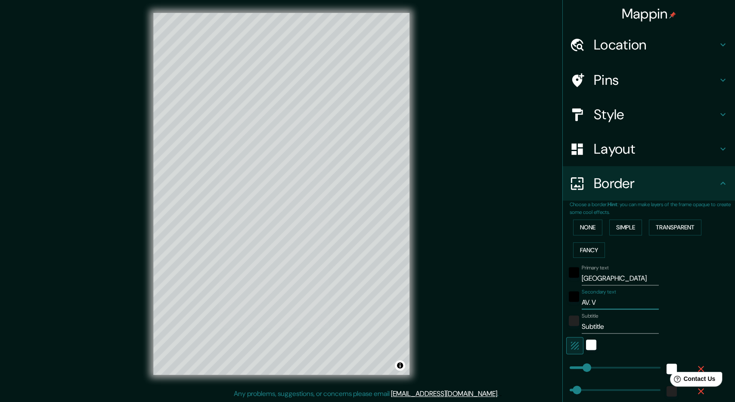
type input "114"
type input "AV. [GEOGRAPHIC_DATA]"
type input "48"
type input "114"
type input "AV. [GEOGRAPHIC_DATA]"
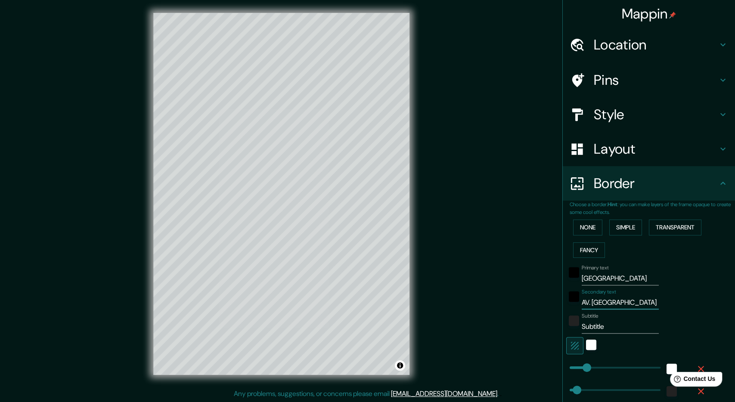
type input "48"
type input "114"
type input "AV. [GEOGRAPHIC_DATA]"
type input "48"
type input "114"
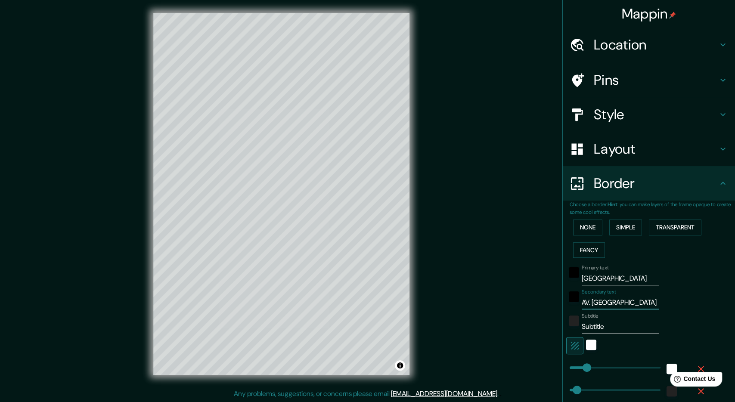
type input "AV. VENUSTIAN"
type input "48"
type input "114"
type input "AV. [PERSON_NAME] C"
type input "48"
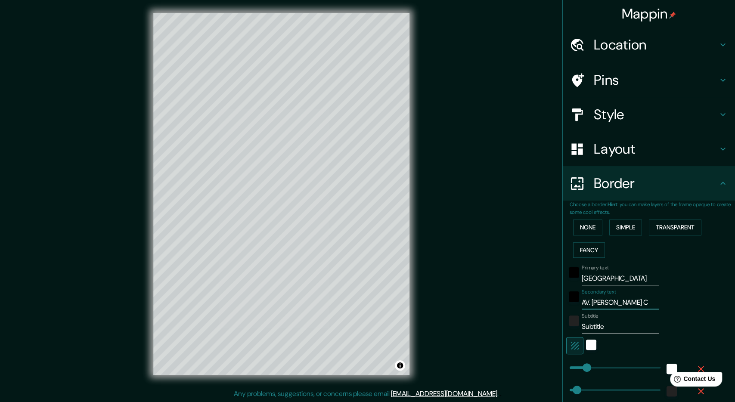
type input "114"
type input "AV. [PERSON_NAME] CAR"
type input "48"
type input "114"
type input "AV. [PERSON_NAME]"
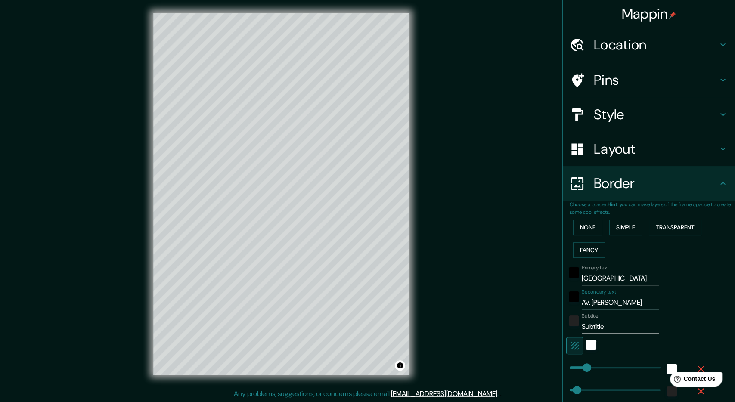
type input "48"
type input "114"
type input "AV. [PERSON_NAME]"
type input "48"
type input "114"
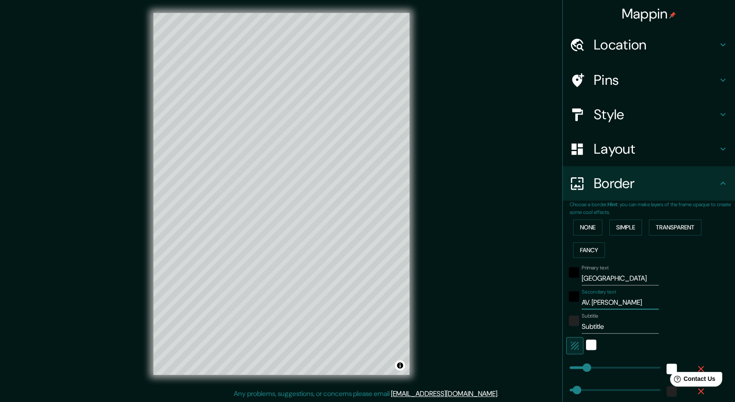
type input "AV. [PERSON_NAME]"
type input "48"
type input "114"
type input "AV. [PERSON_NAME]"
click at [637, 326] on input "Subtitle" at bounding box center [620, 327] width 77 height 14
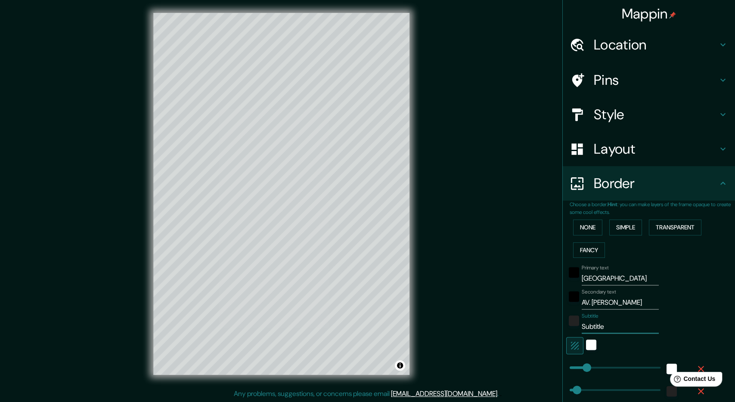
click at [637, 326] on input "Subtitle" at bounding box center [620, 327] width 77 height 14
type input "RE"
type input "48"
type input "114"
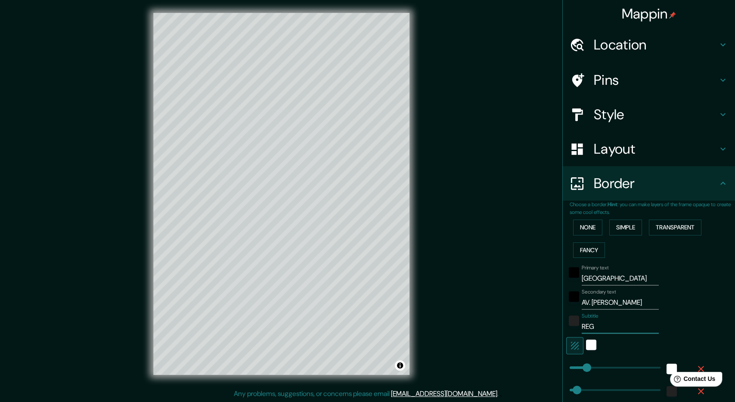
type input "REGE"
type input "48"
type input "114"
type input "REGENER"
type input "48"
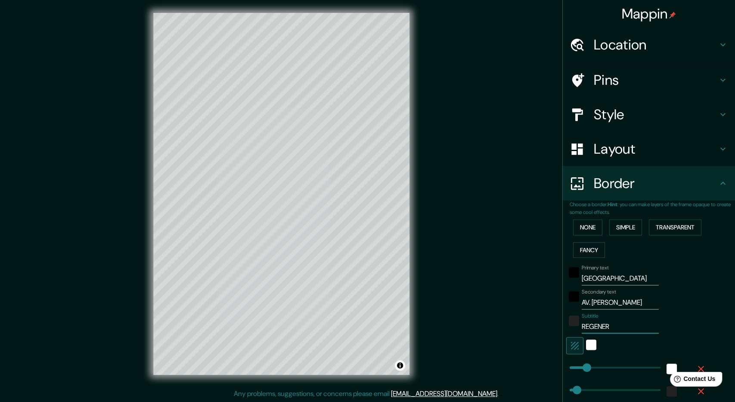
type input "114"
type input "REGENERA"
type input "48"
type input "114"
type input "REGENERACI"
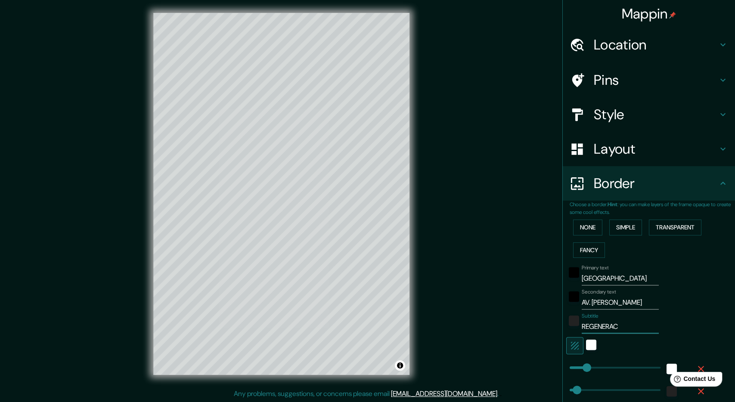
type input "48"
type input "114"
type input "REGENERACIÓ"
type input "48"
type input "114"
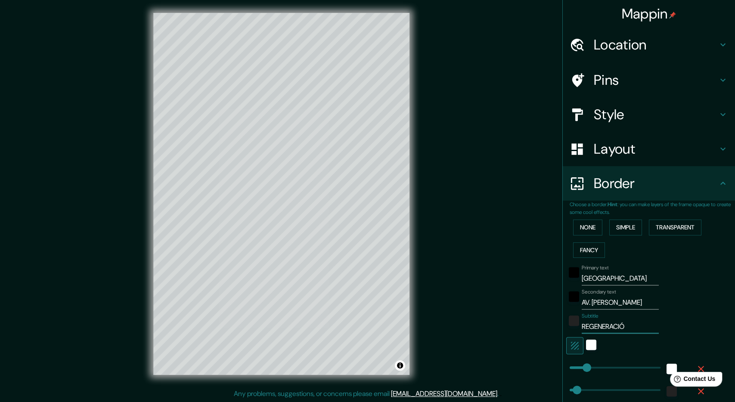
type input "REGENERACIÓN"
type input "48"
type input "114"
type input "REGENERACIÓN"
type input "48"
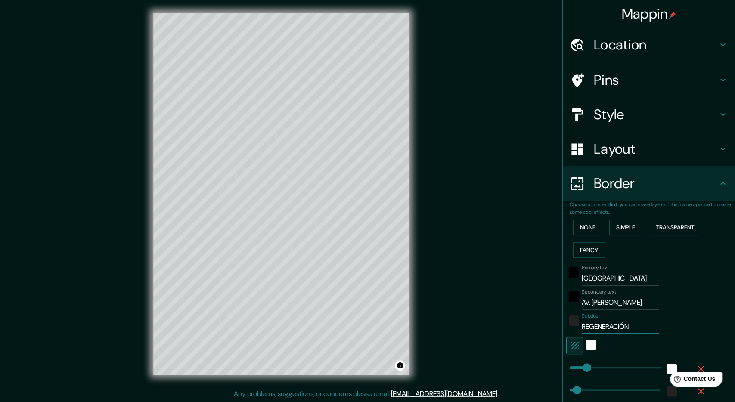
type input "114"
type input "REGENERACIÓN UR"
type input "48"
type input "114"
type input "REGENERACIÓN URBAN"
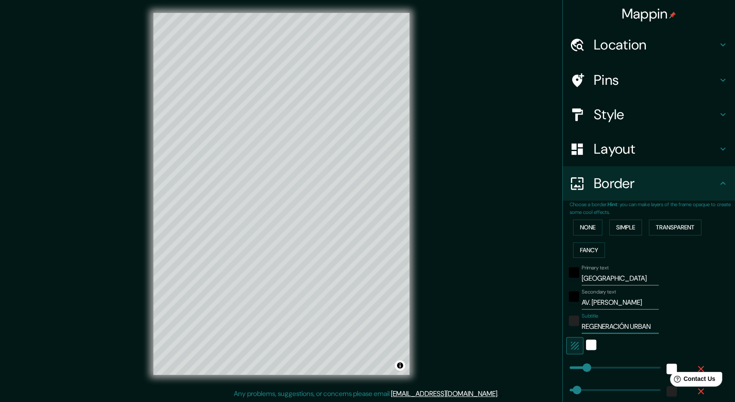
type input "48"
type input "114"
type input "REGENERACIÓN URBANA"
type input "48"
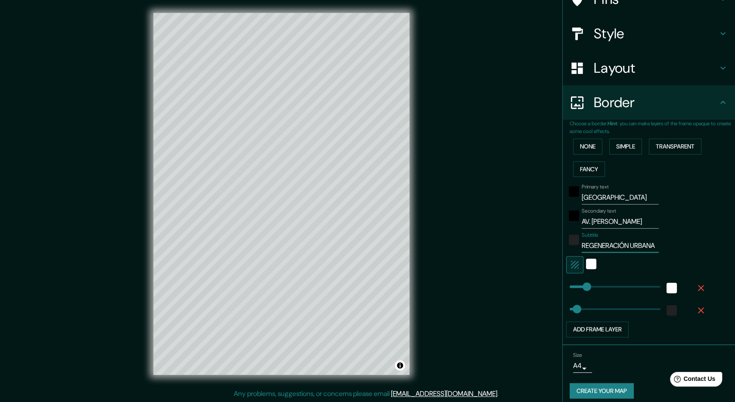
scroll to position [87, 0]
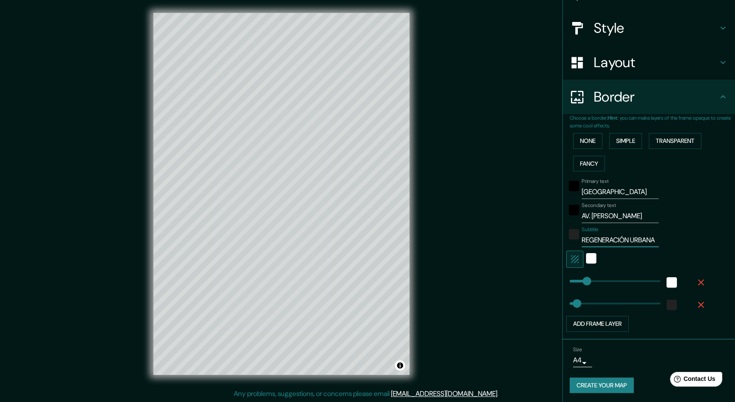
type input "114"
type input "REGENERACIÓN URBANA"
click at [666, 303] on div "color-222222" at bounding box center [671, 305] width 10 height 10
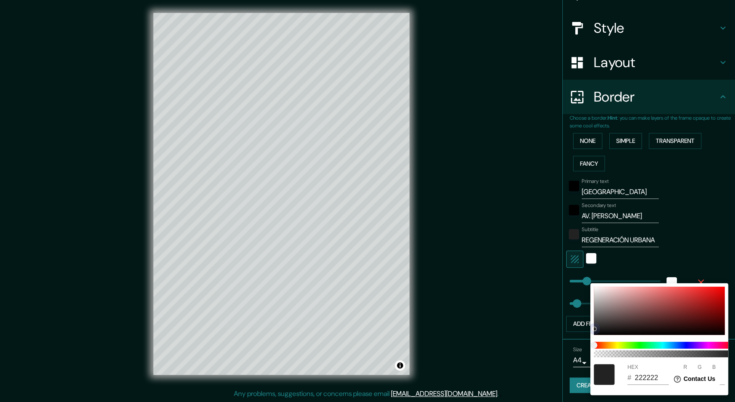
type input "48"
type input "114"
type input "0D0D0D"
type input "13"
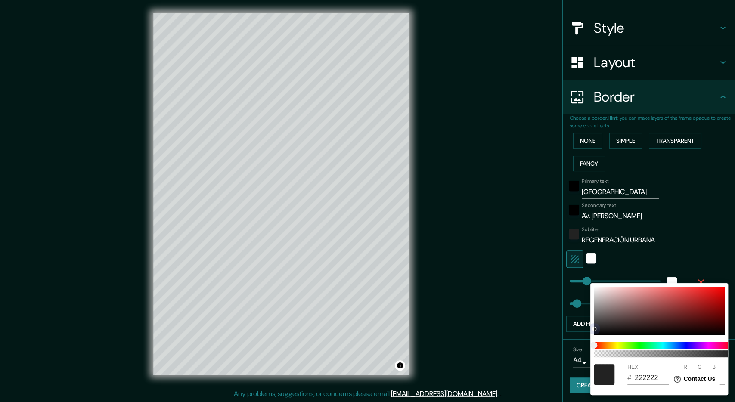
type input "13"
drag, startPoint x: 598, startPoint y: 332, endPoint x: 592, endPoint y: 336, distance: 7.1
click at [592, 336] on div "100 HEX # 0D0D0D R 13 G 13 B 13" at bounding box center [659, 339] width 138 height 112
click at [685, 347] on span at bounding box center [663, 345] width 138 height 7
type input "48"
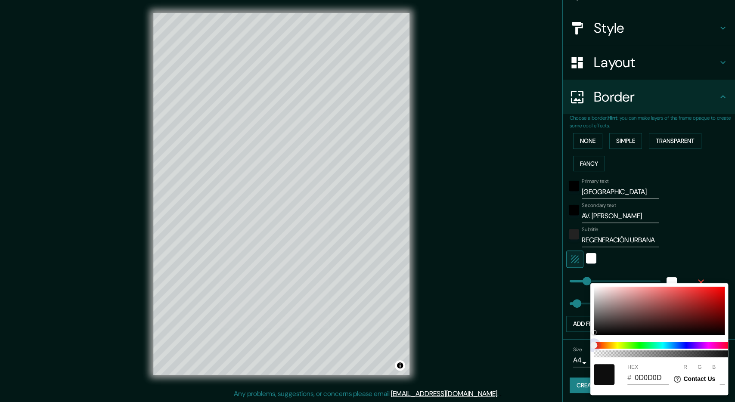
type input "114"
click at [684, 344] on span at bounding box center [663, 345] width 138 height 7
type input "48"
type input "114"
type input "48"
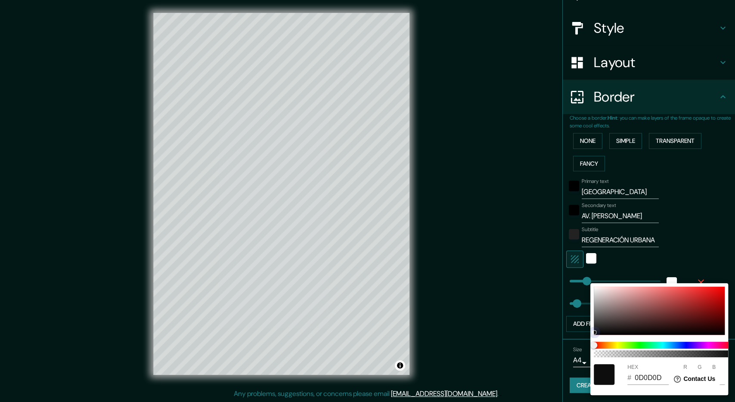
type input "114"
type input "A21B1B"
type input "162"
type input "27"
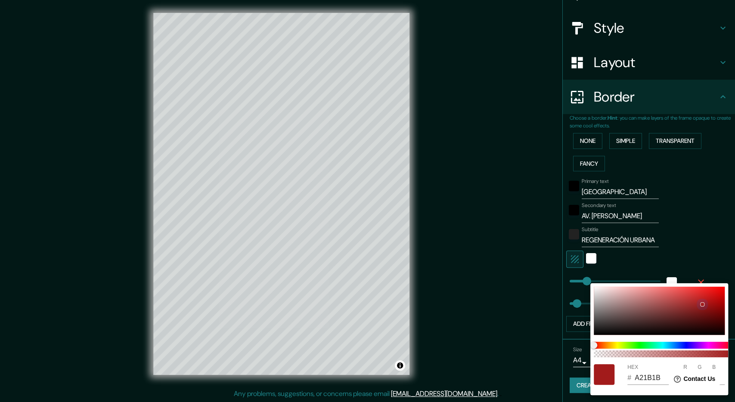
drag, startPoint x: 722, startPoint y: 277, endPoint x: 734, endPoint y: 260, distance: 20.9
click at [734, 262] on div "100 HEX # A21B1B R 162 G 27 B 27" at bounding box center [367, 201] width 735 height 402
click at [595, 334] on div at bounding box center [659, 311] width 131 height 48
type input "48"
type input "114"
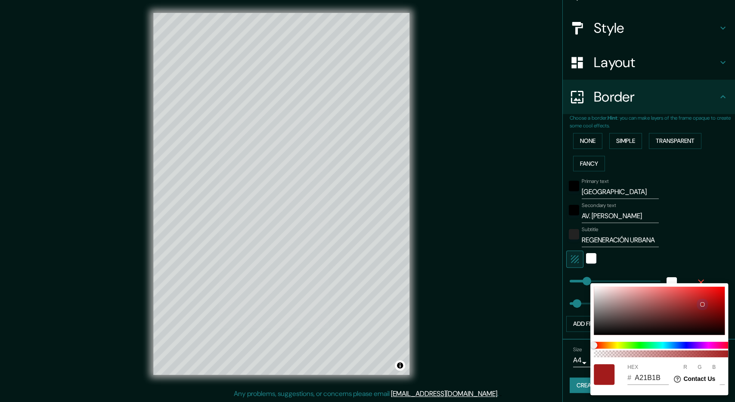
type input "020202"
type input "2"
type input "48"
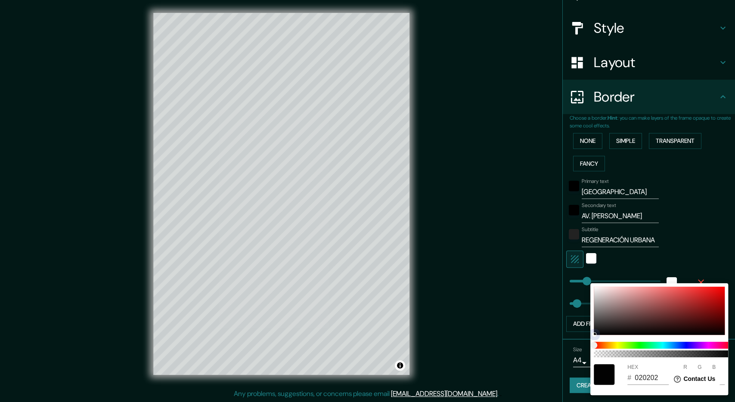
type input "114"
type input "000000"
type input "0"
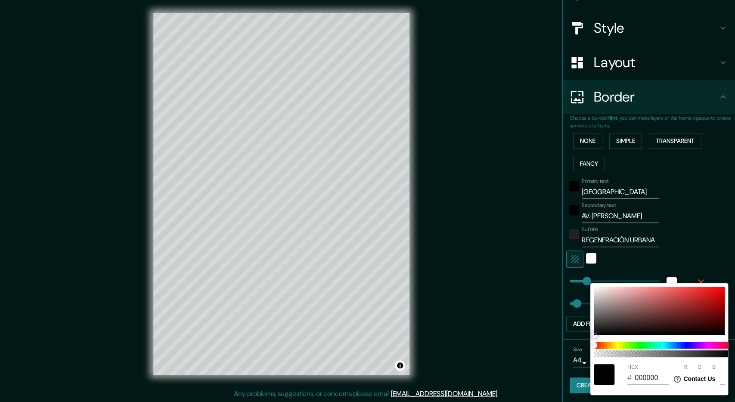
click at [592, 337] on div "100 HEX # 000000 R 0 G 0 B 0" at bounding box center [659, 339] width 138 height 112
click at [712, 251] on div at bounding box center [367, 201] width 735 height 402
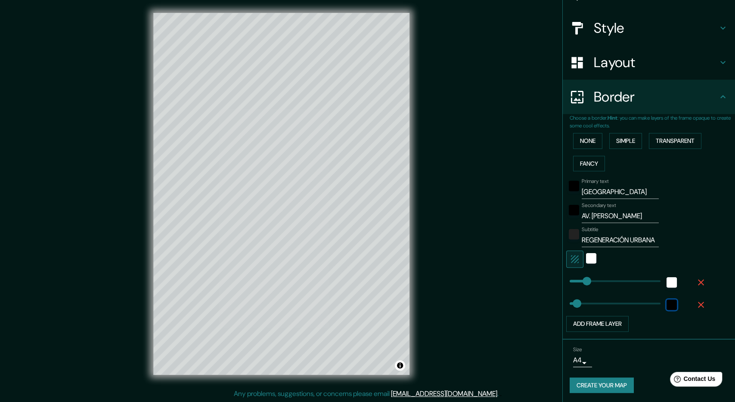
scroll to position [0, 0]
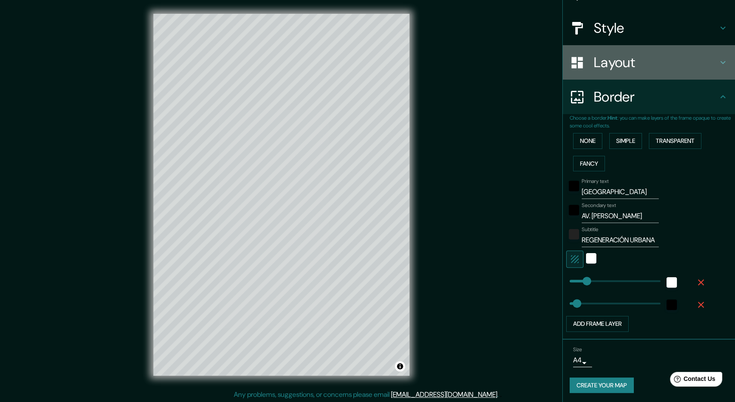
click at [627, 69] on h4 "Layout" at bounding box center [656, 62] width 124 height 17
type input "48"
type input "114"
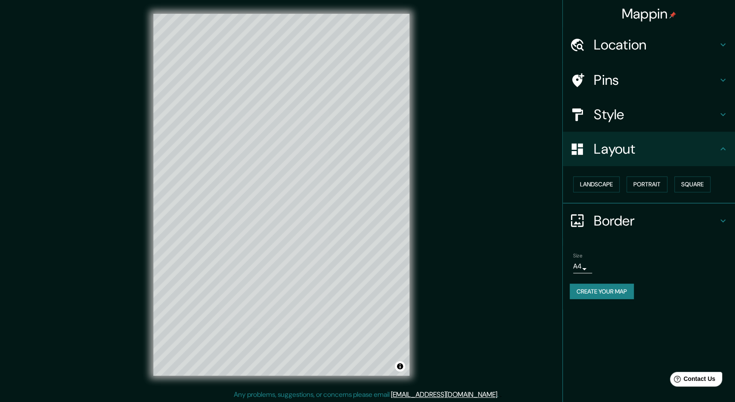
click at [613, 93] on div "Pins" at bounding box center [649, 80] width 172 height 34
type input "48"
type input "114"
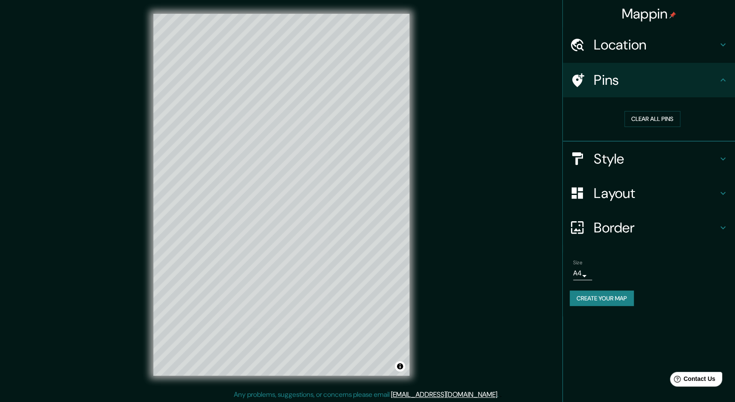
click at [650, 51] on h4 "Location" at bounding box center [656, 44] width 124 height 17
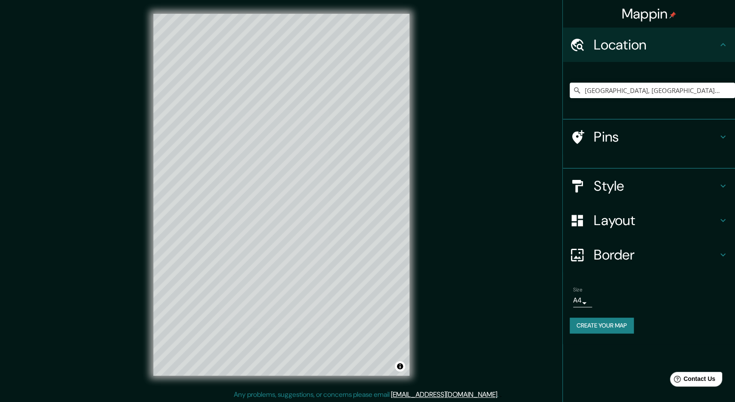
type input "48"
type input "114"
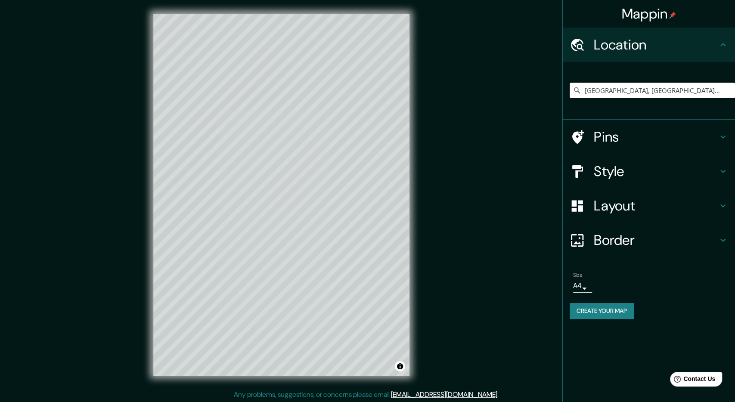
click at [650, 51] on h4 "Location" at bounding box center [656, 44] width 124 height 17
